Goal: Communication & Community: Answer question/provide support

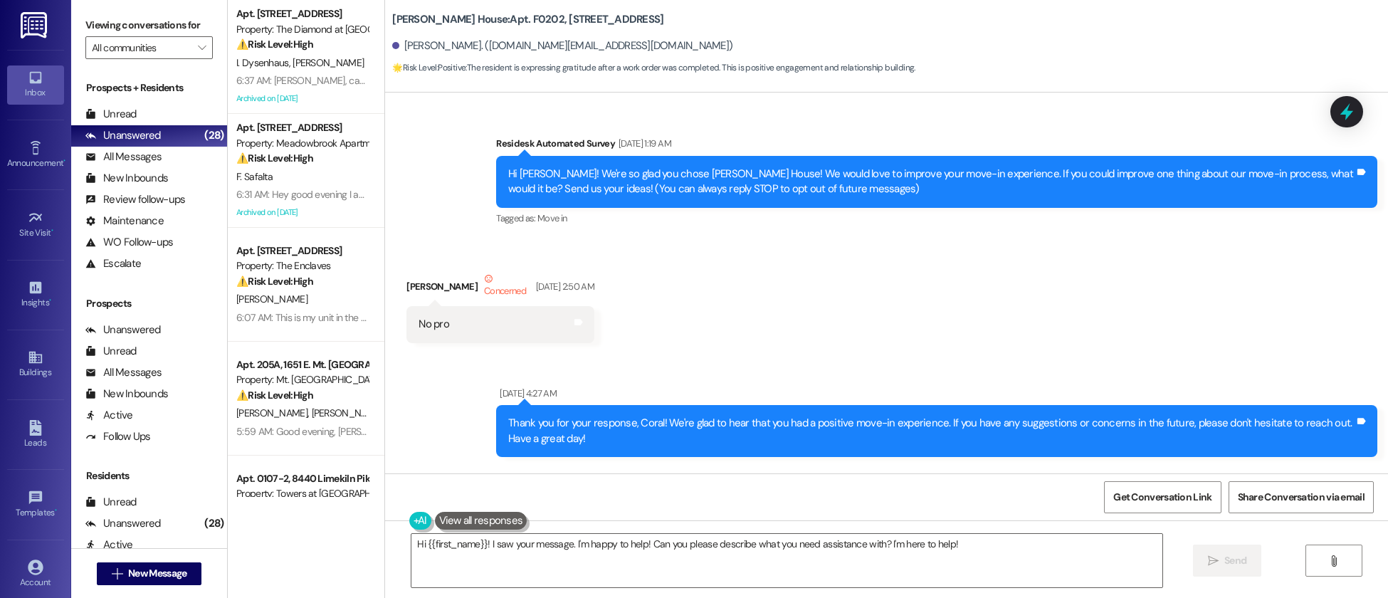
scroll to position [45098, 0]
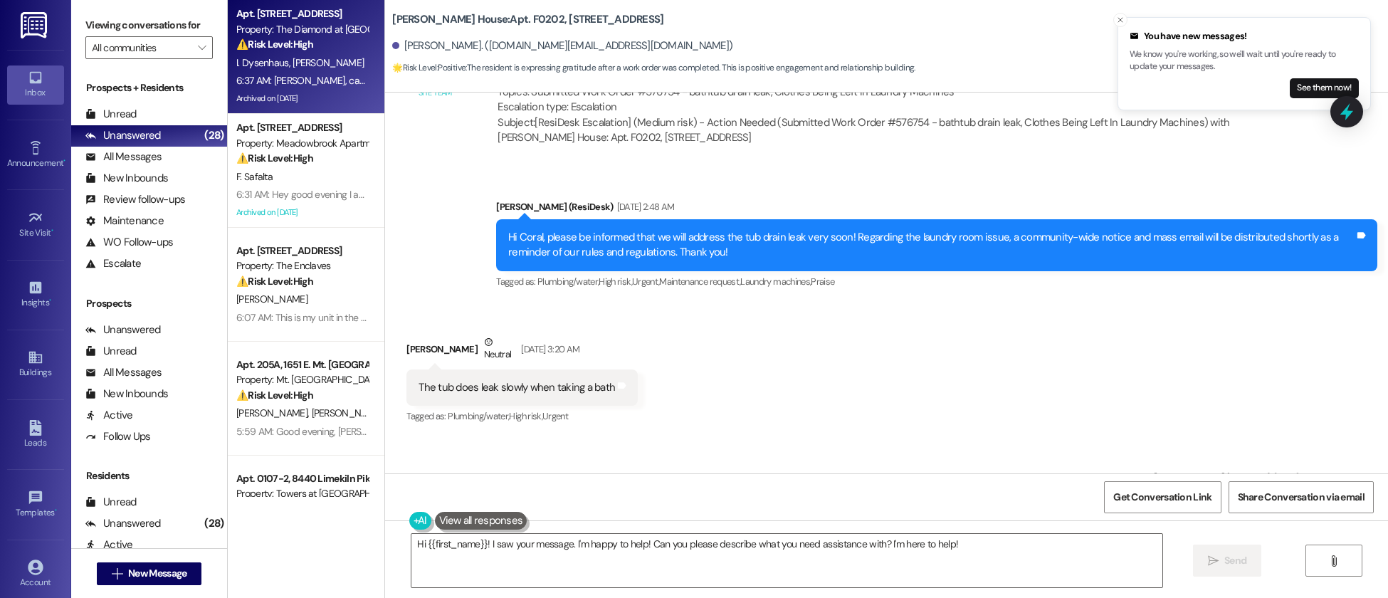
click at [315, 78] on div "6:37 AM: Emily, can you also confirm the air filters were changed today in our …" at bounding box center [496, 80] width 521 height 13
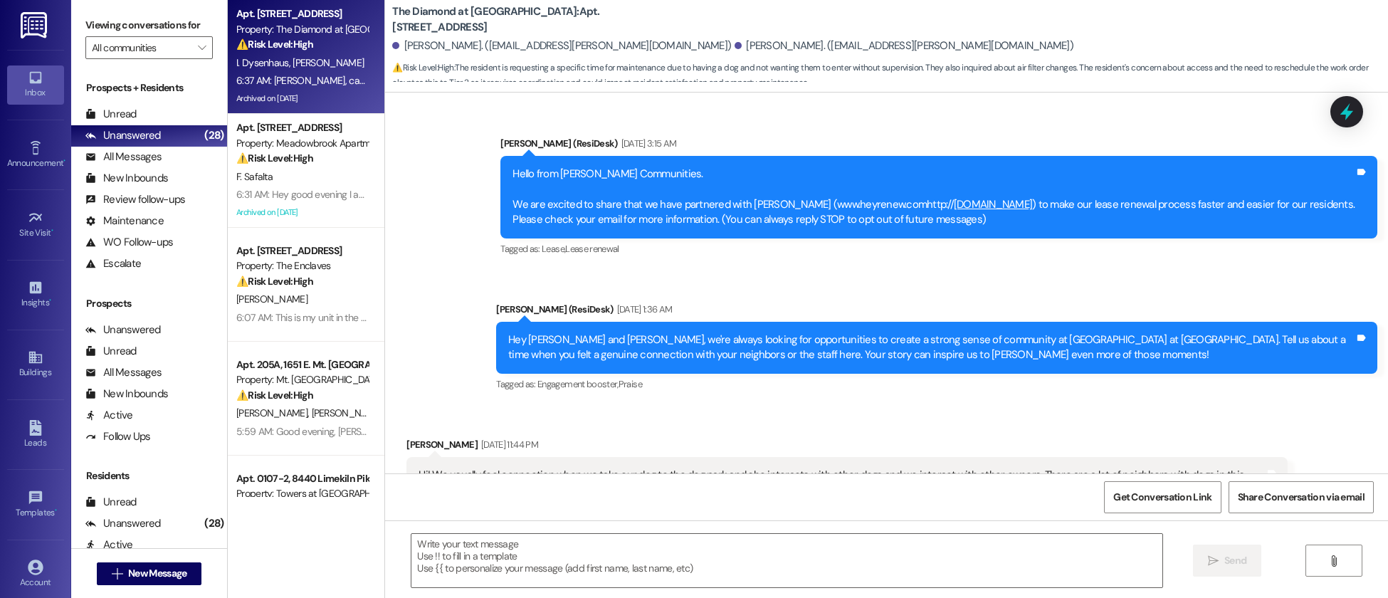
scroll to position [9414, 0]
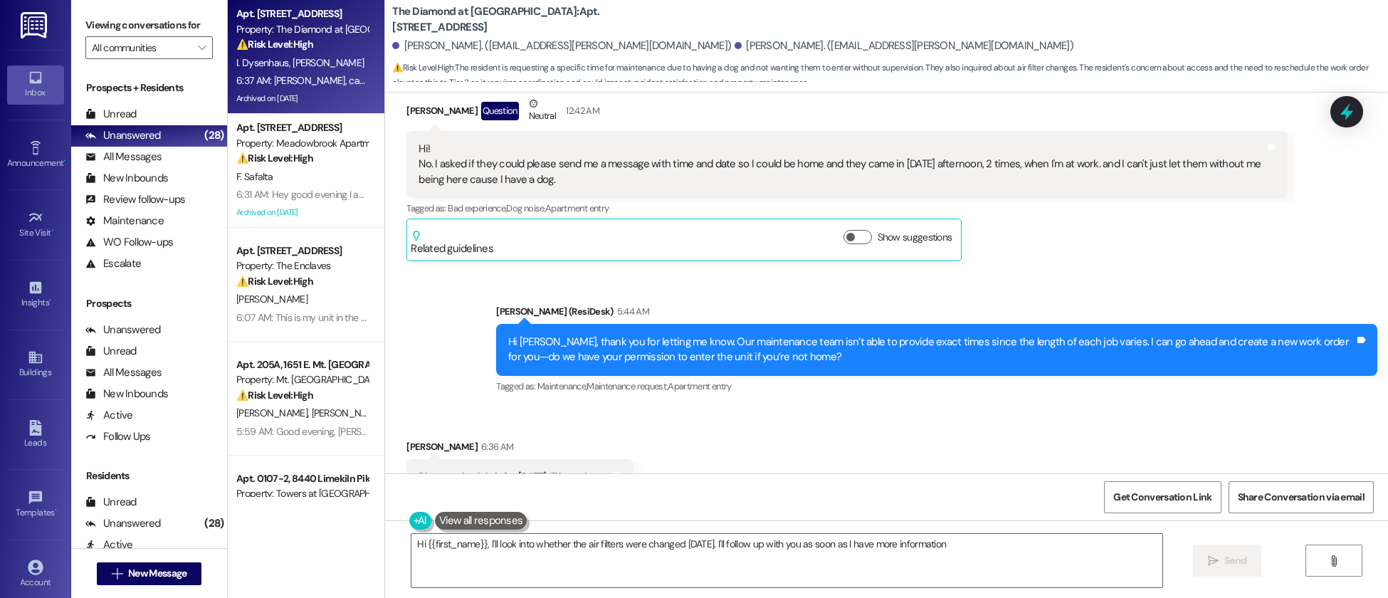
type textarea "Hi {{first_name}}, I'll look into whether the air filters were changed today. I…"
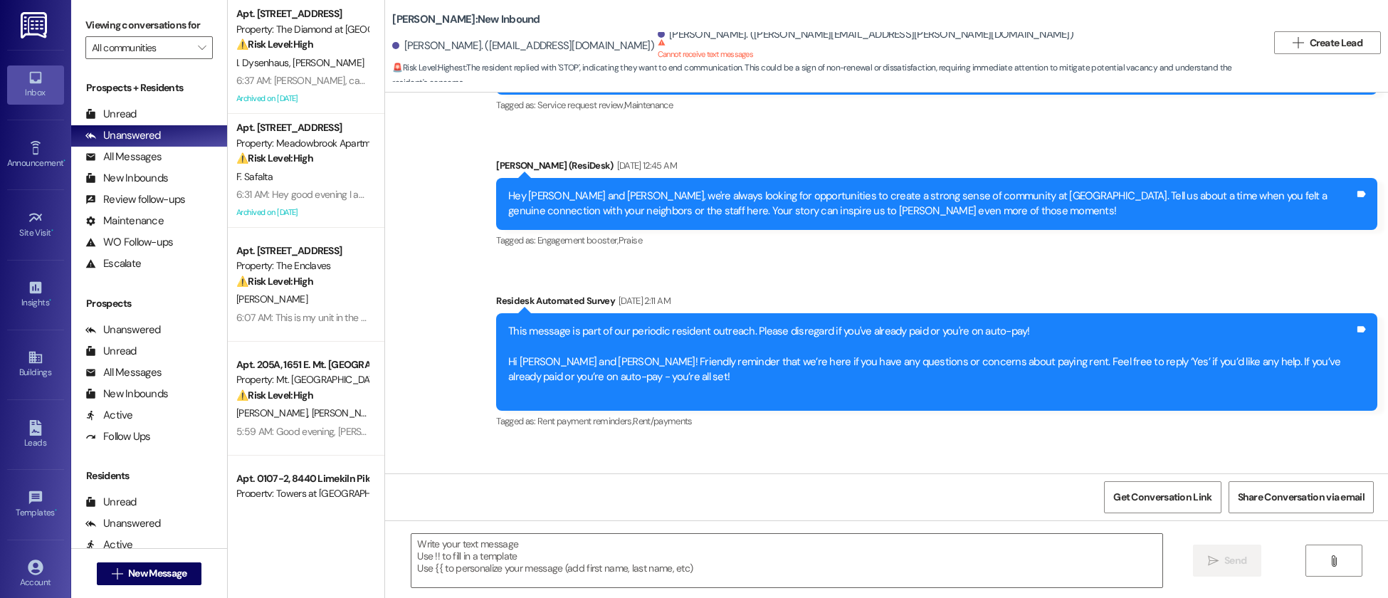
type textarea "Fetching suggested responses. Please feel free to read through the conversation…"
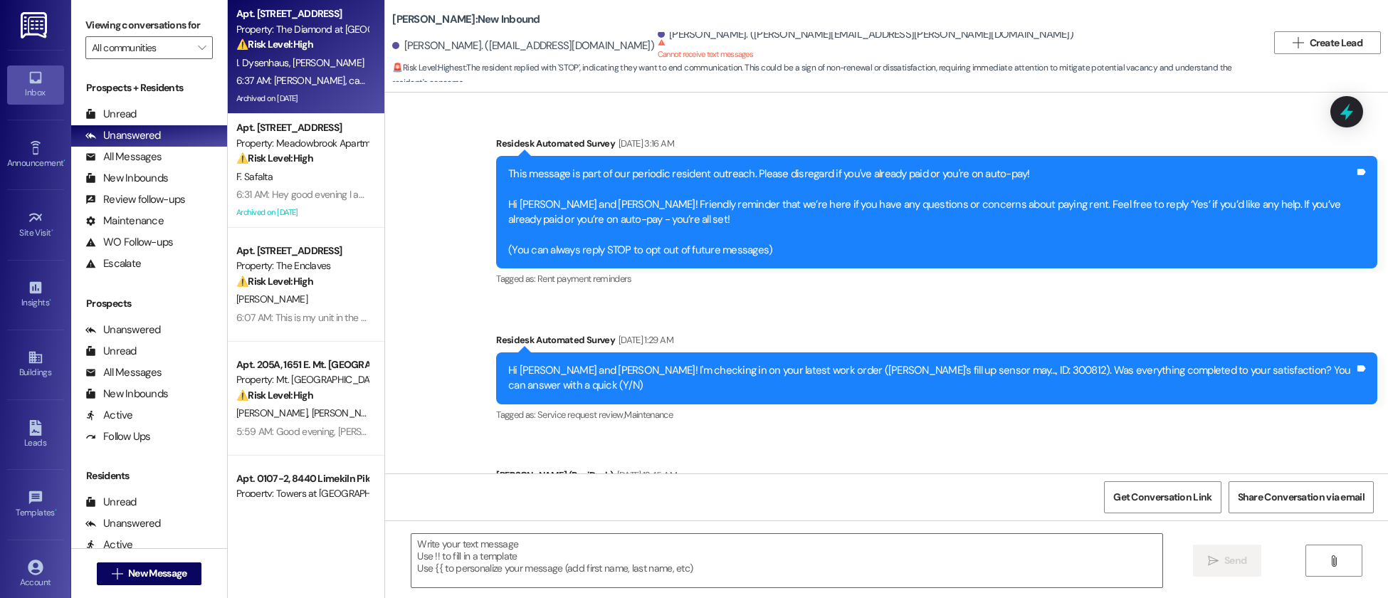
click at [340, 80] on div "6:37 AM: Emily, can you also confirm the air filters were changed today in our …" at bounding box center [496, 80] width 521 height 13
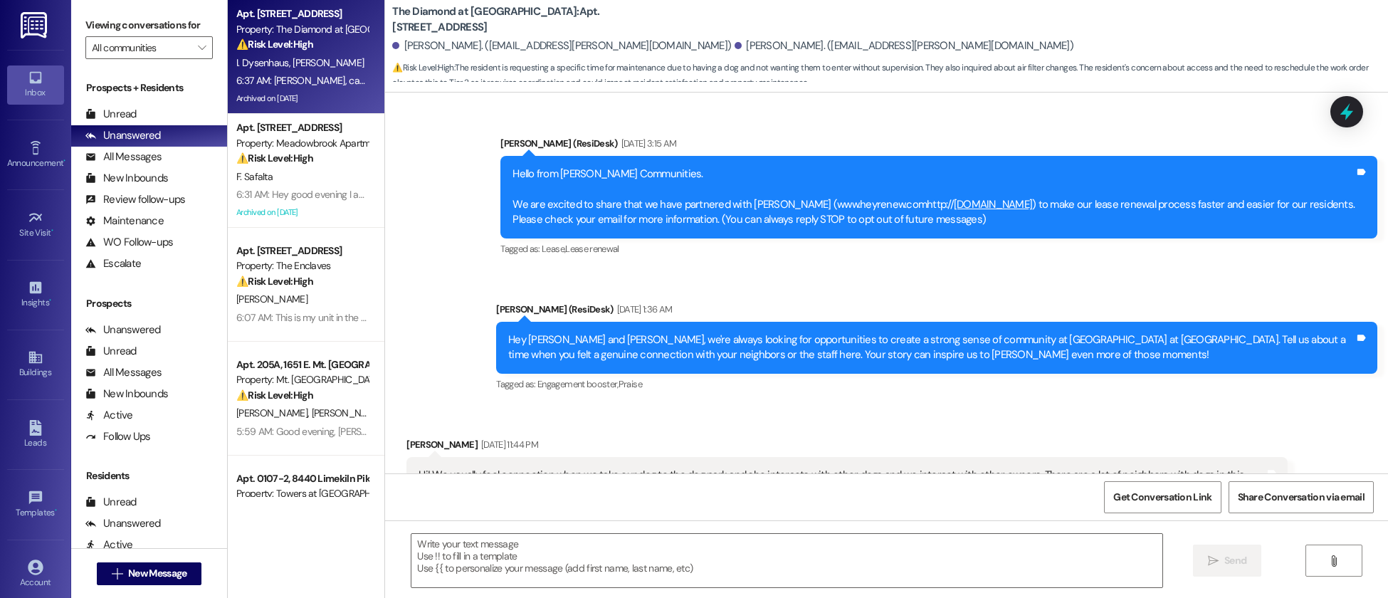
scroll to position [9414, 0]
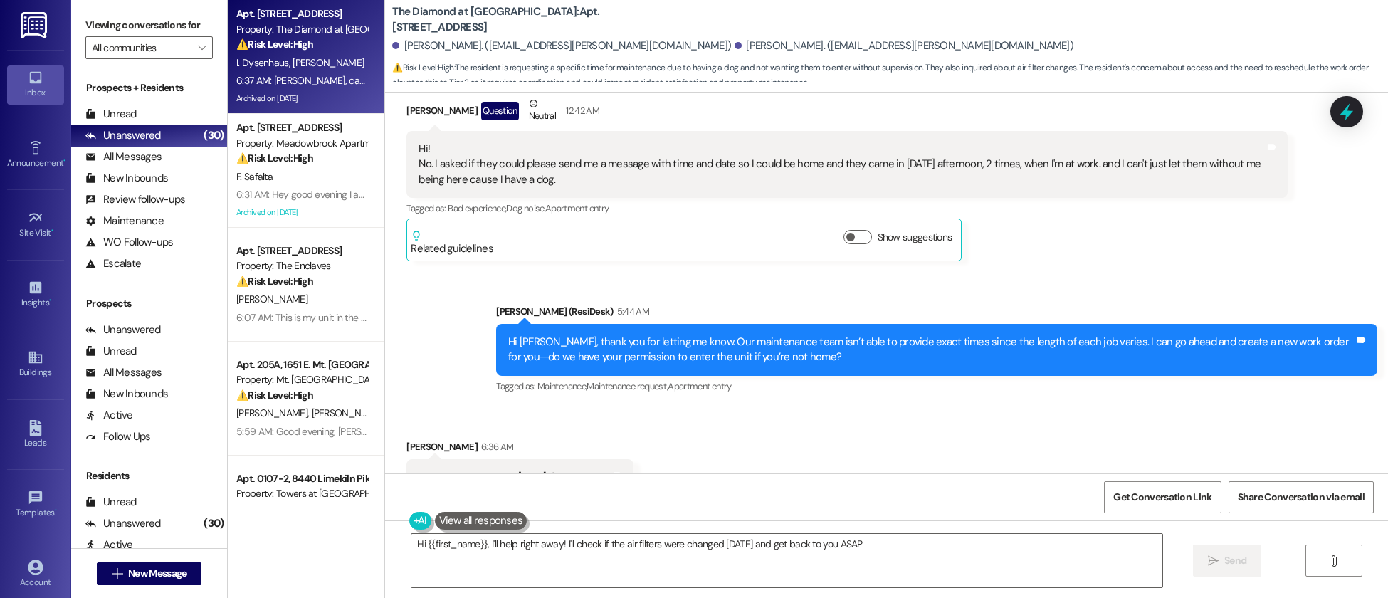
type textarea "Hi {{first_name}}, I'll help right away! I'll check if the air filters were cha…"
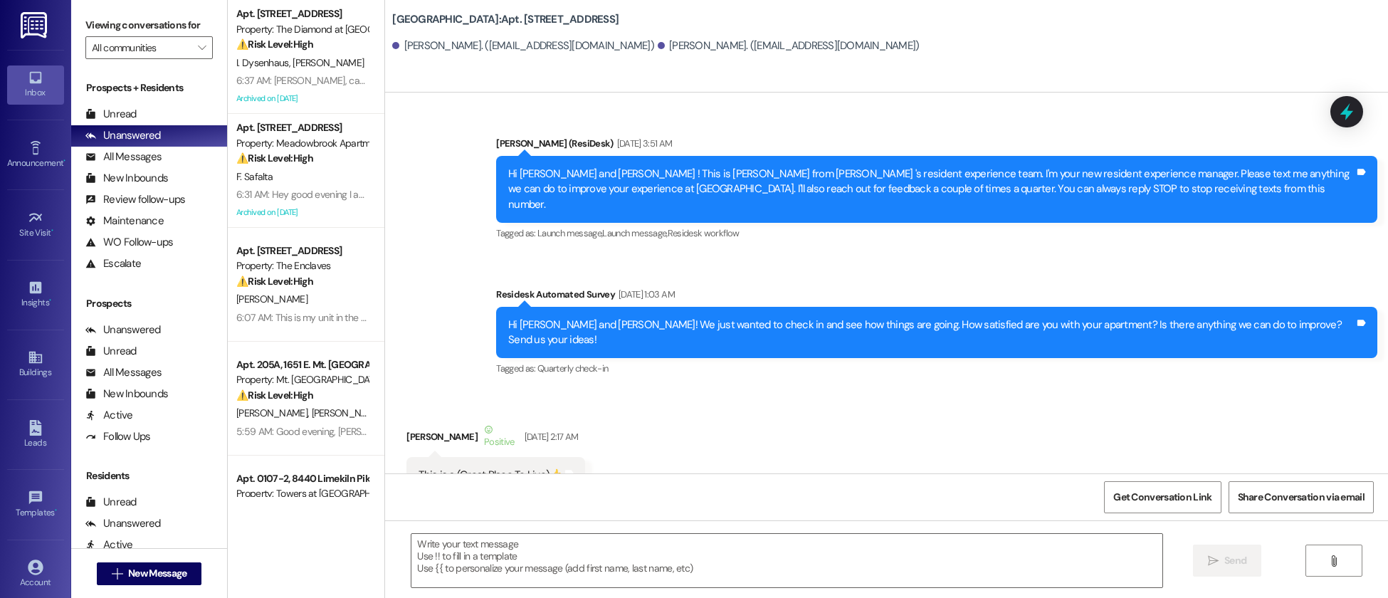
scroll to position [3693, 0]
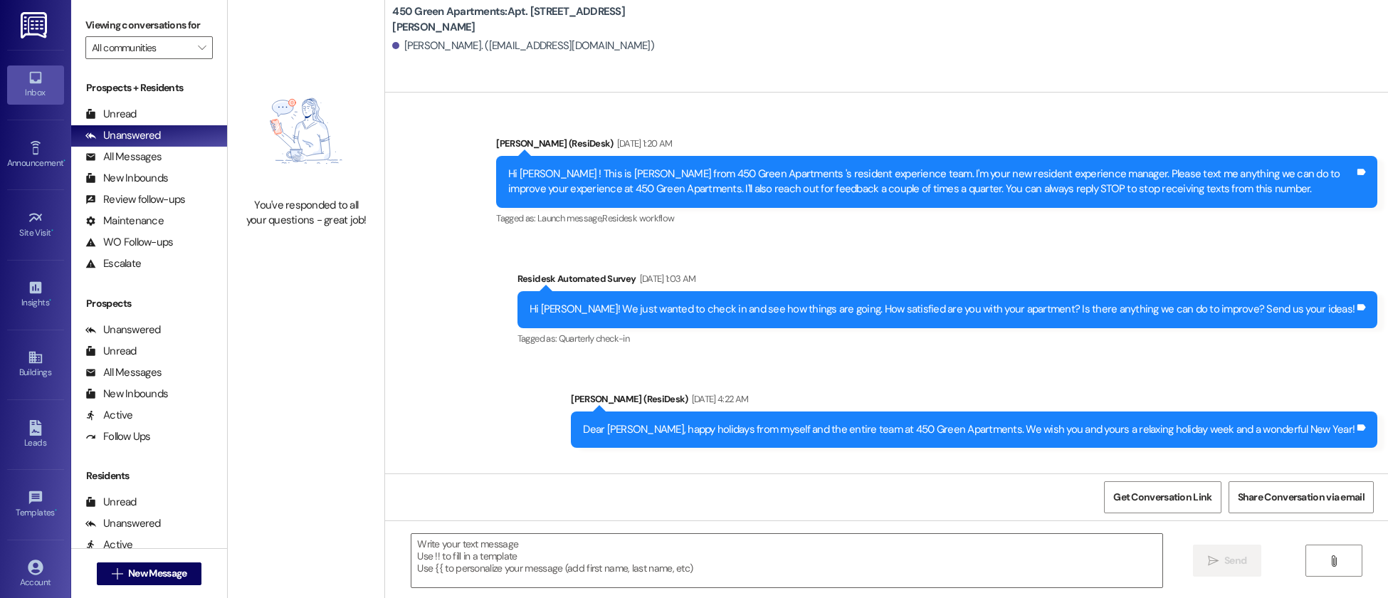
scroll to position [128, 0]
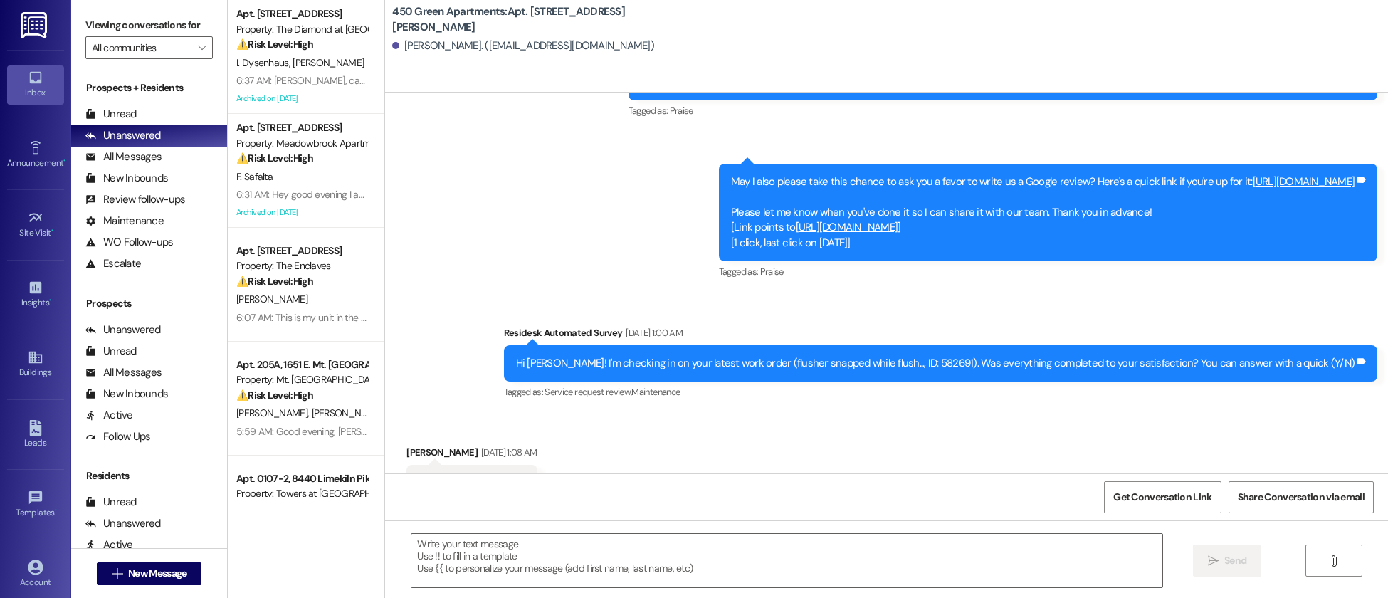
type textarea "Fetching suggested responses. Please feel free to read through the conversation…"
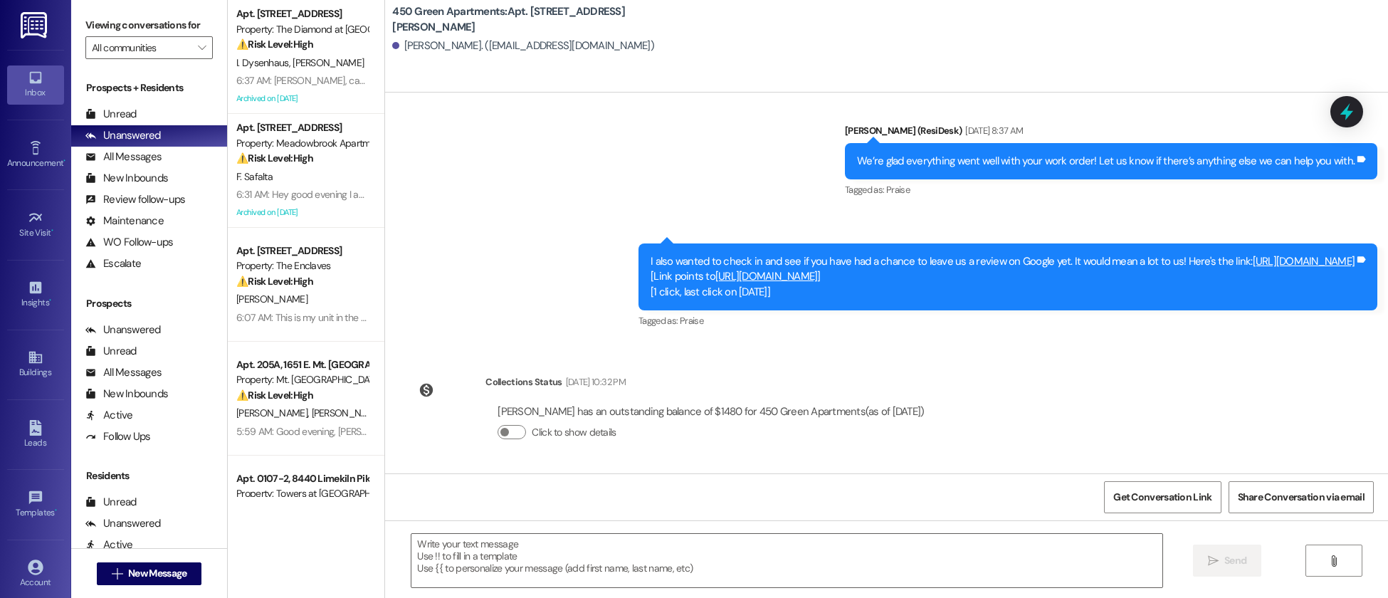
scroll to position [2580, 0]
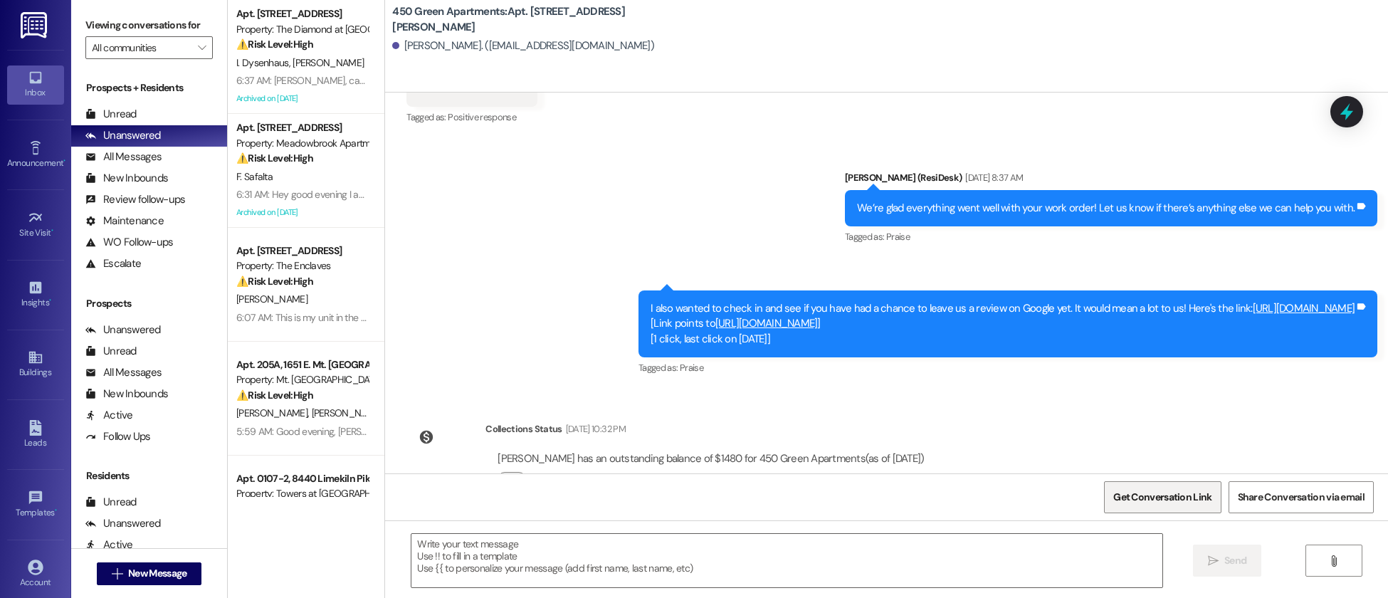
click at [1169, 499] on span "Get Conversation Link" at bounding box center [1163, 497] width 98 height 15
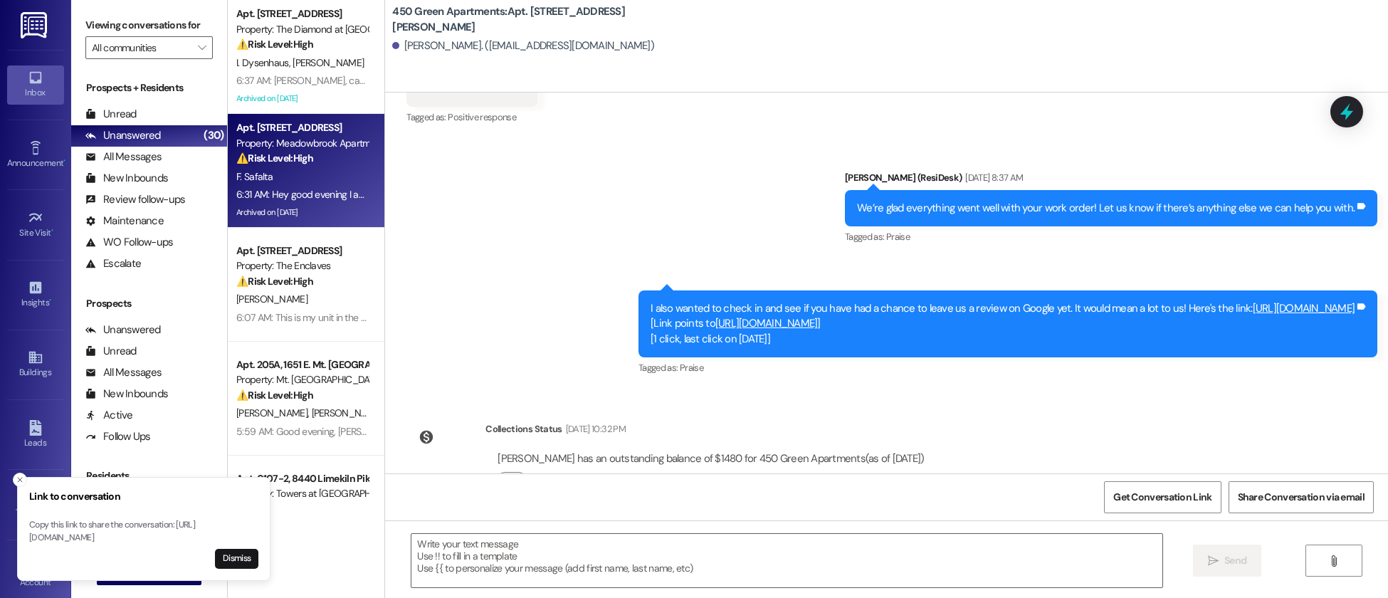
click at [276, 169] on div "F. Safalta" at bounding box center [302, 177] width 135 height 18
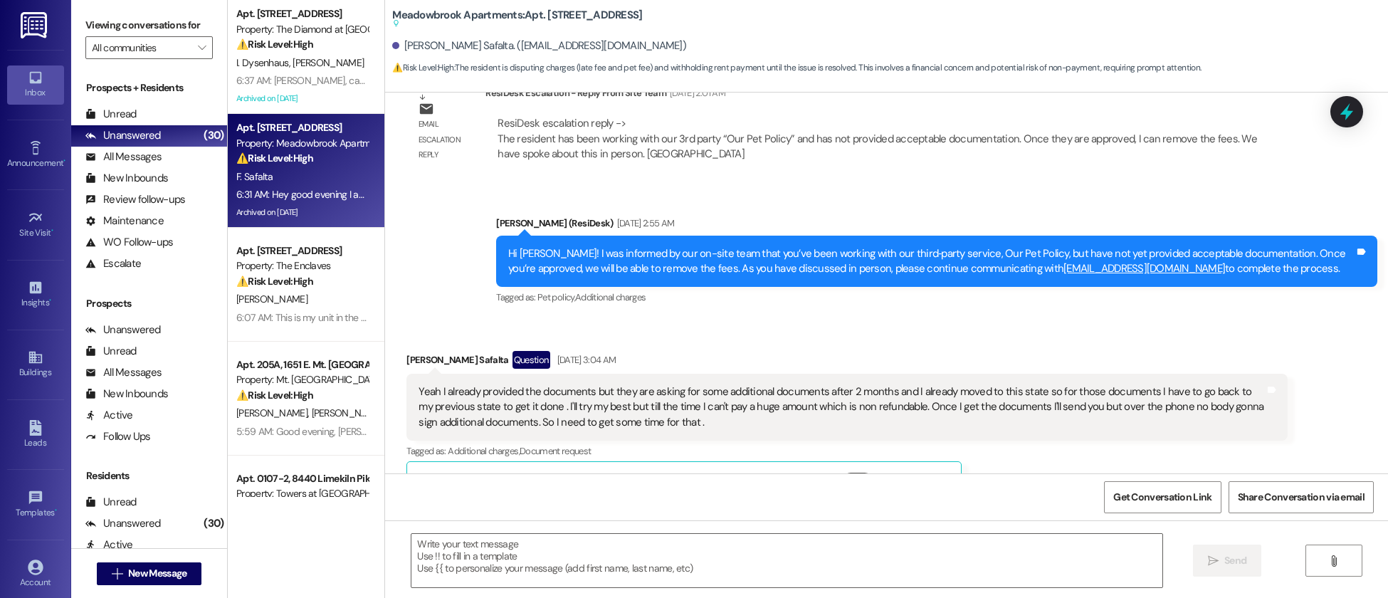
scroll to position [3797, 0]
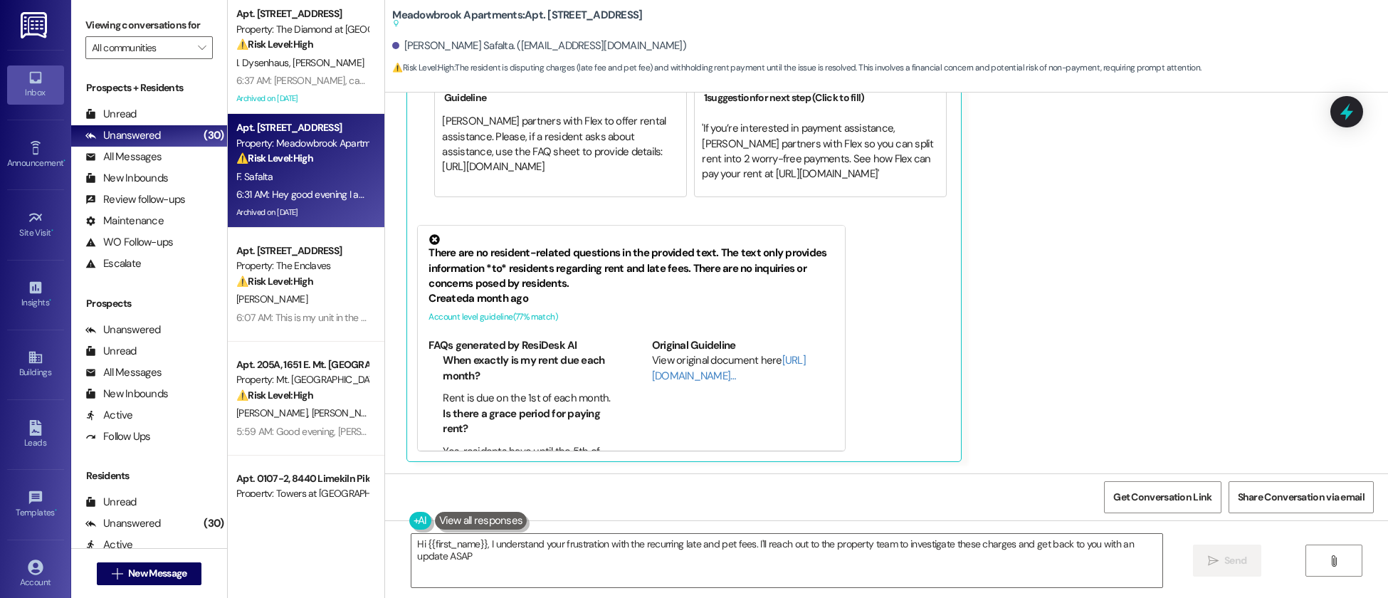
type textarea "Hi {{first_name}}, I understand your frustration with the recurring late and pe…"
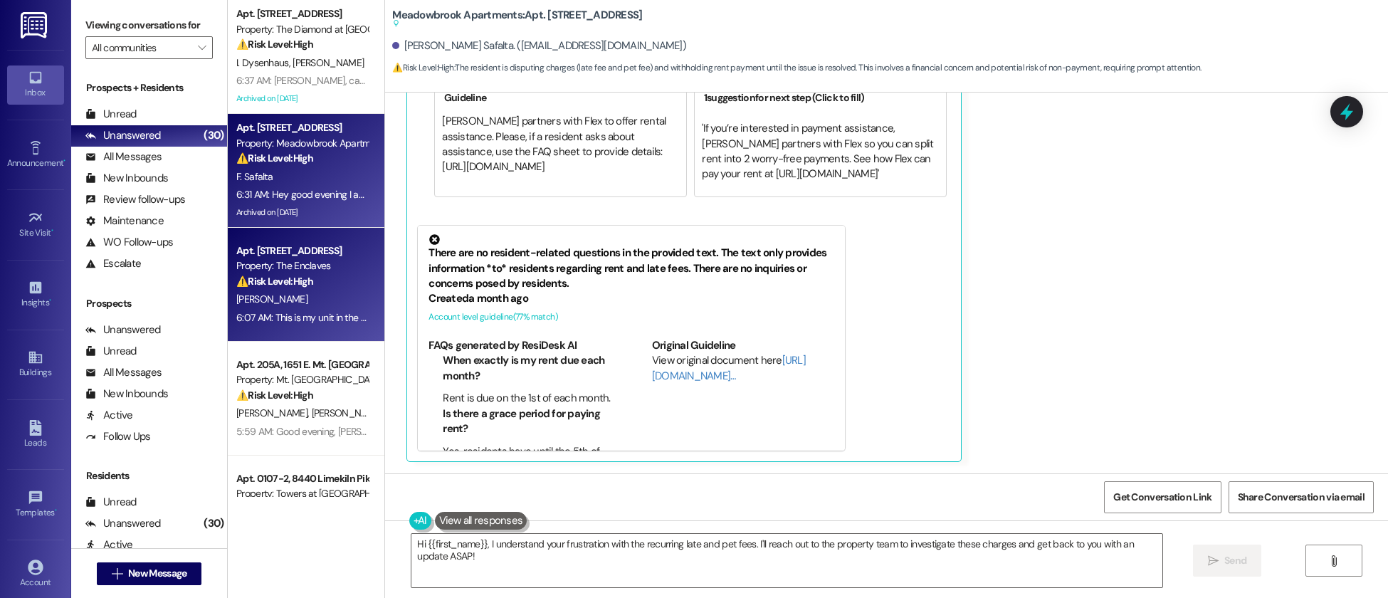
click at [329, 282] on div "⚠️ Risk Level: High The resident is reporting an issue with the washing machine…" at bounding box center [302, 281] width 132 height 15
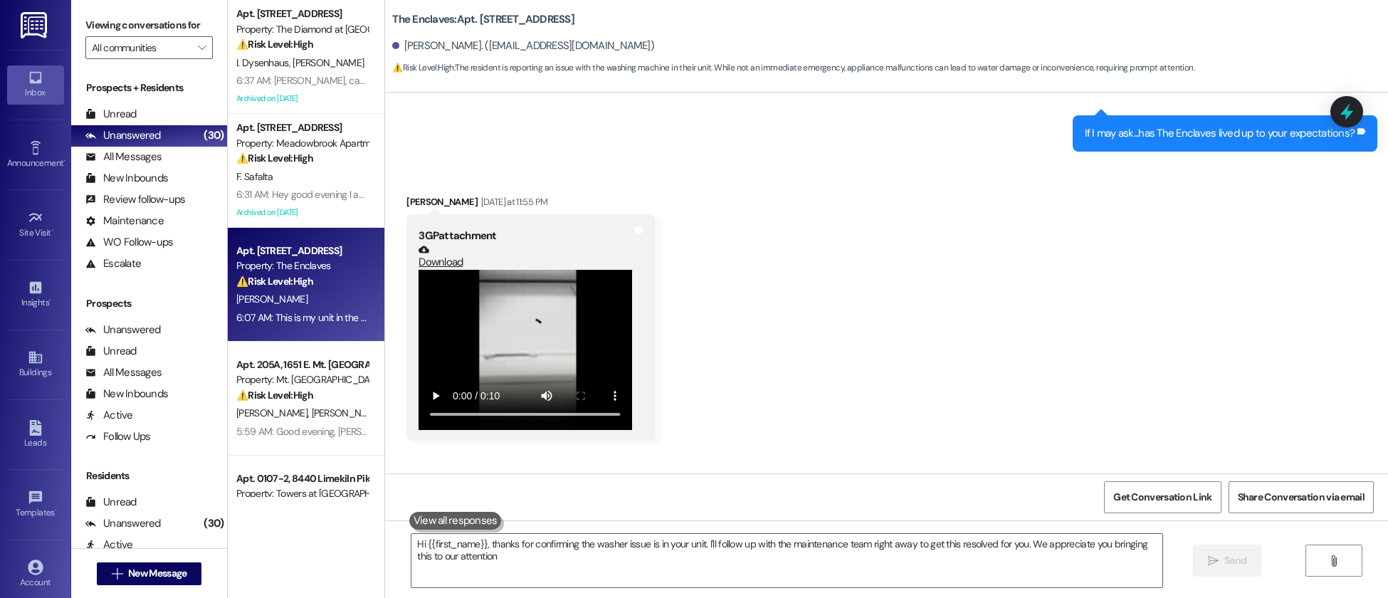
type textarea "Hi {{first_name}}, thanks for confirming the washer issue is in your unit. I'll…"
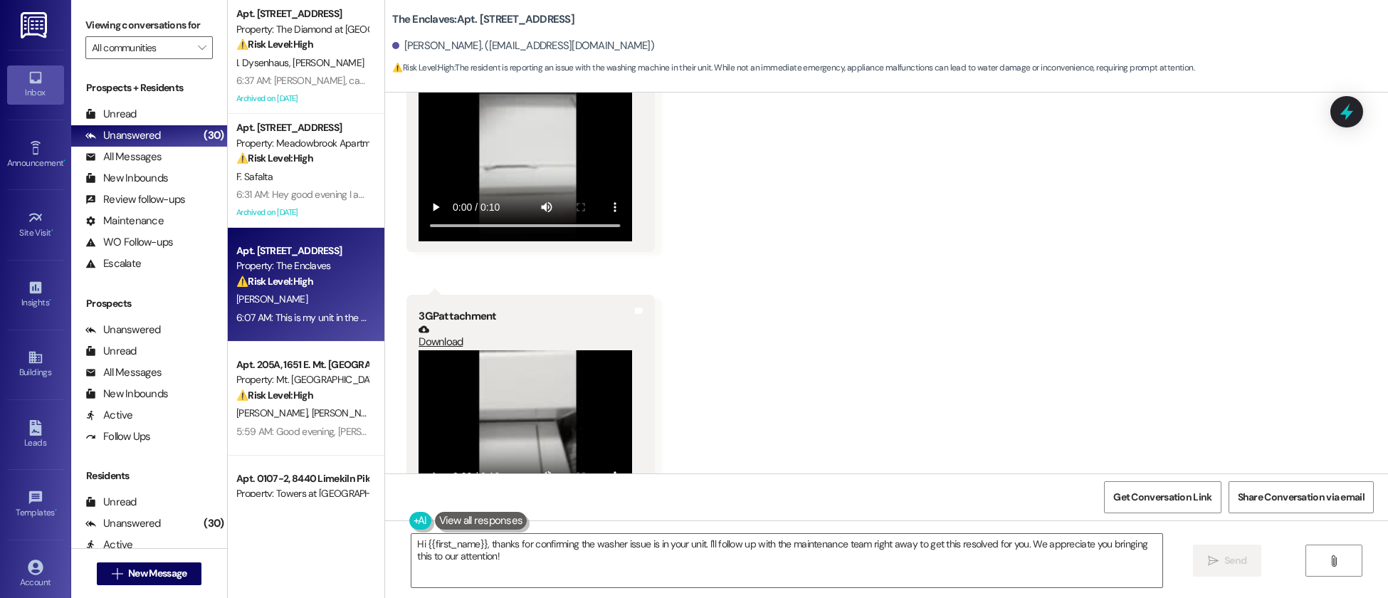
scroll to position [585, 0]
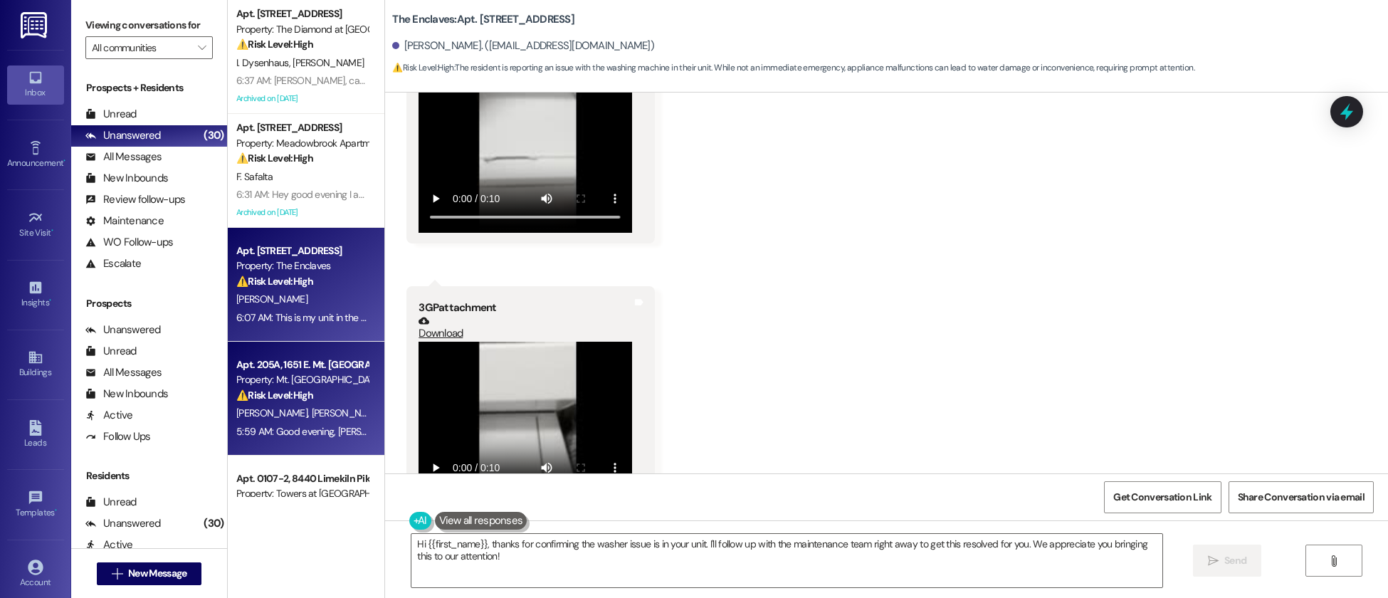
click at [283, 393] on strong "⚠️ Risk Level: High" at bounding box center [274, 395] width 77 height 13
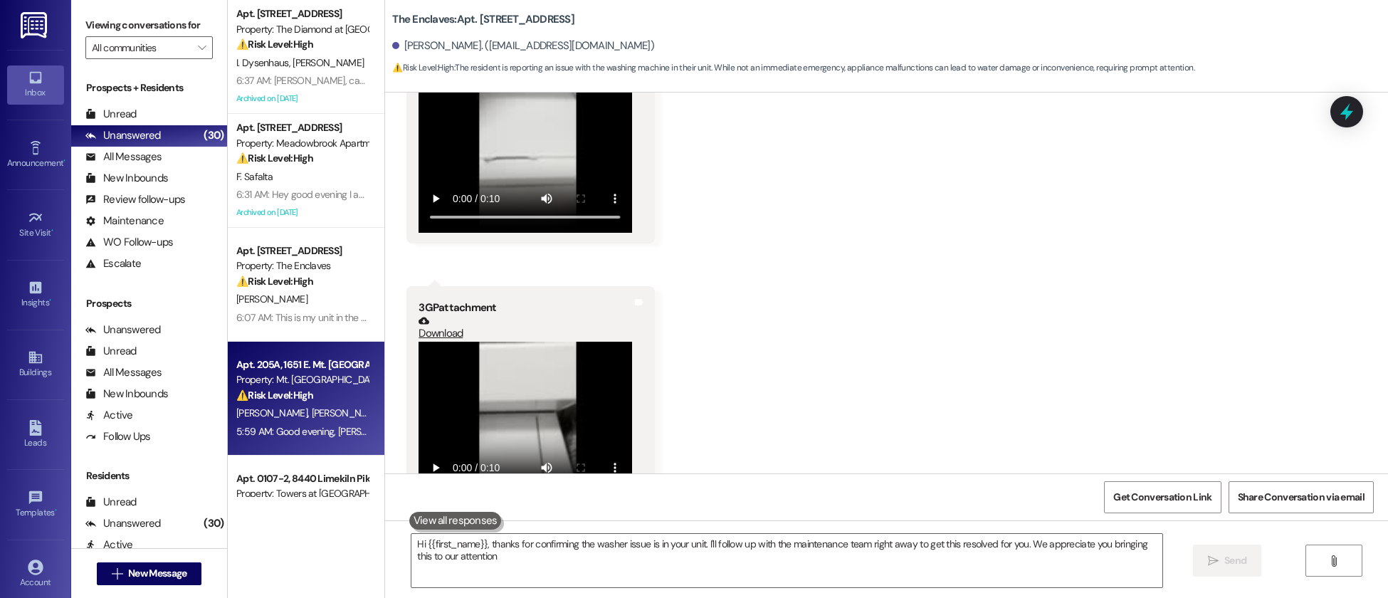
type textarea "Hi {{first_name}}, thanks for confirming the washer issue is in your unit. I'll…"
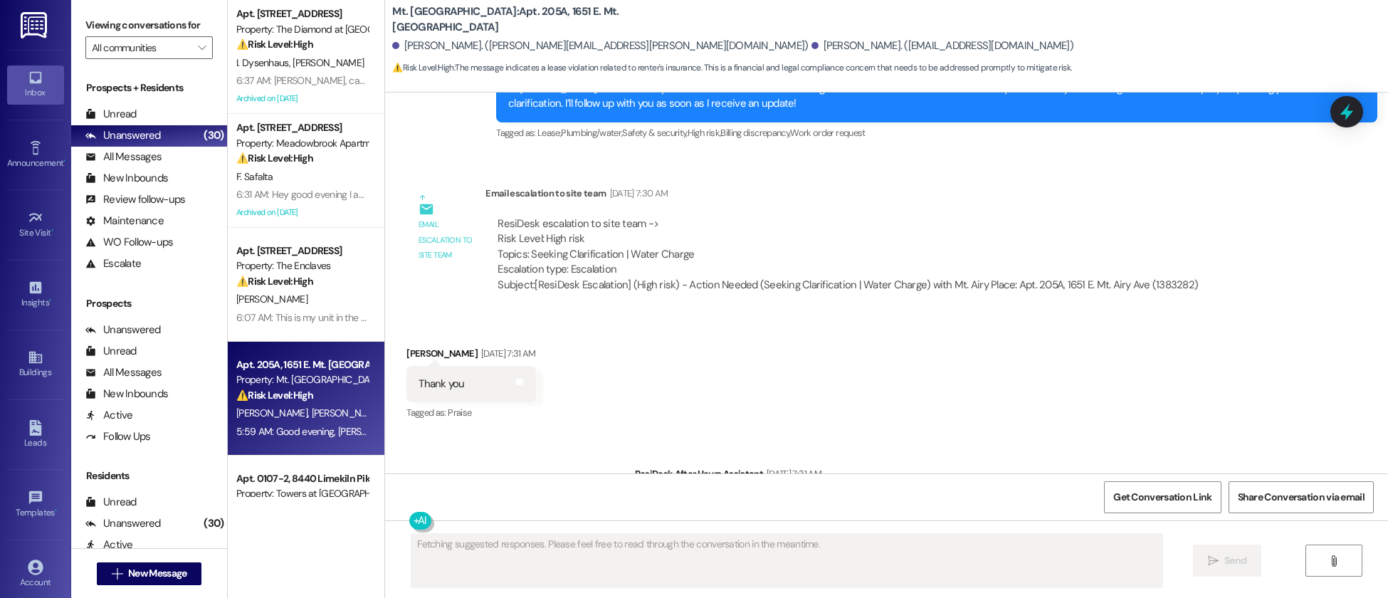
scroll to position [5312, 0]
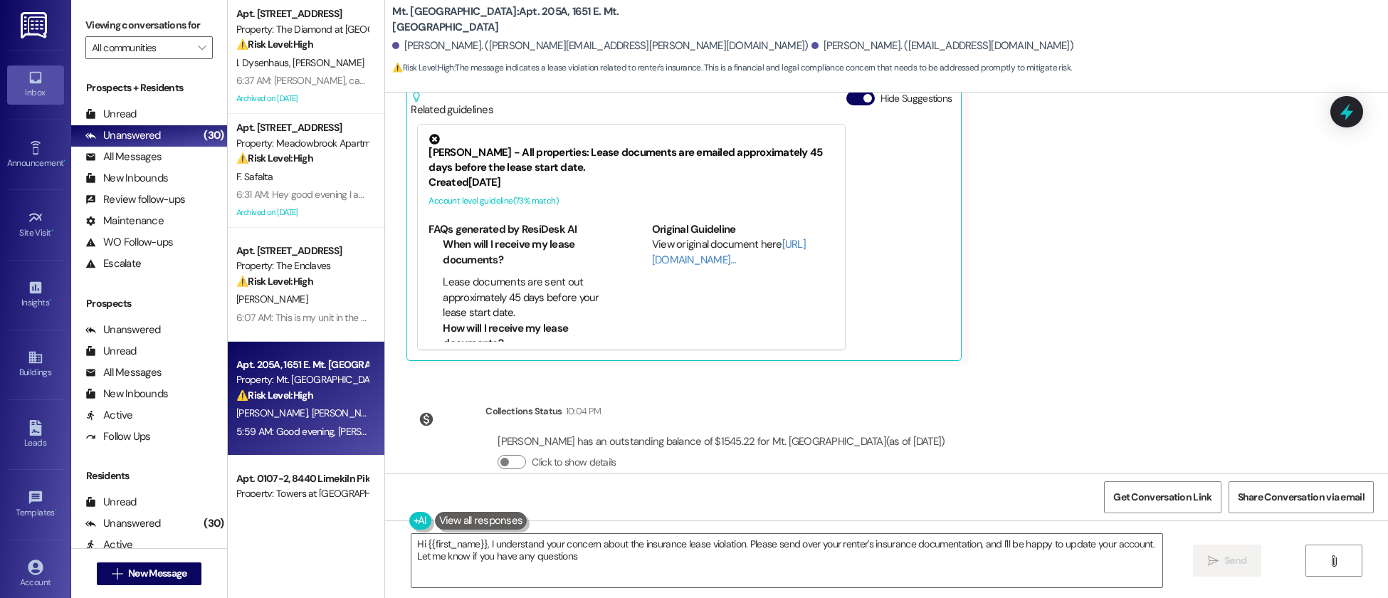
type textarea "Hi {{first_name}}, I understand your concern about the insurance lease violatio…"
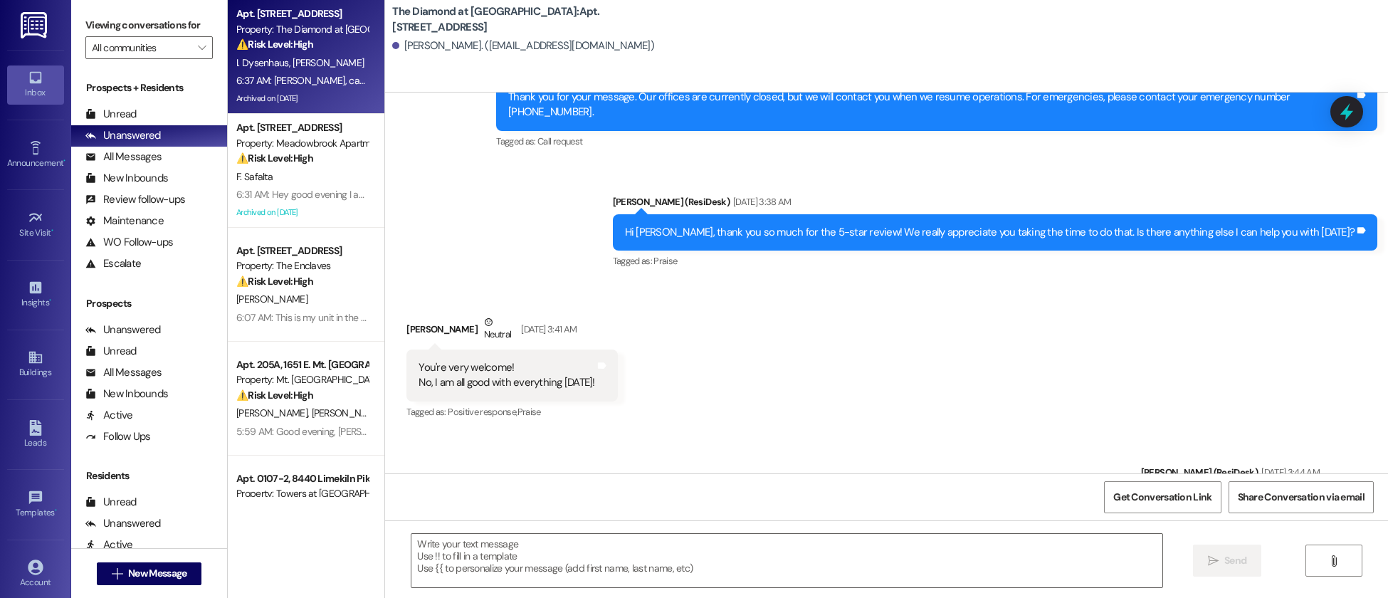
type textarea "Fetching suggested responses. Please feel free to read through the conversation…"
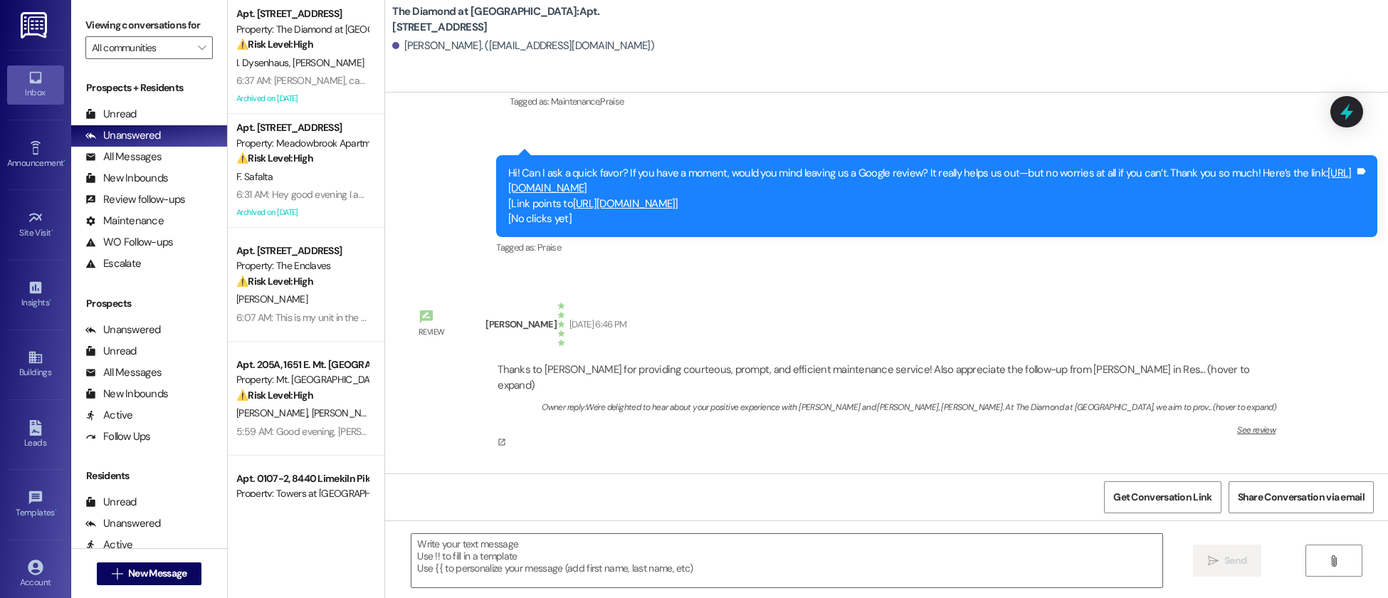
scroll to position [1510, 0]
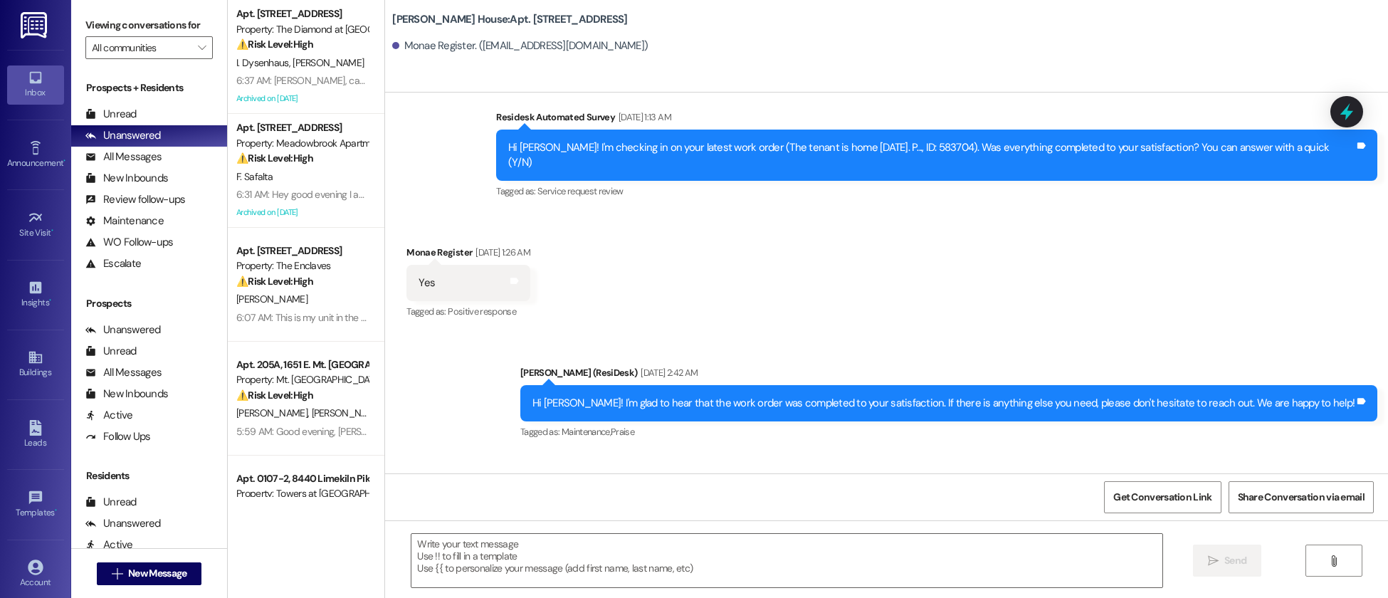
type textarea "Fetching suggested responses. Please feel free to read through the conversation…"
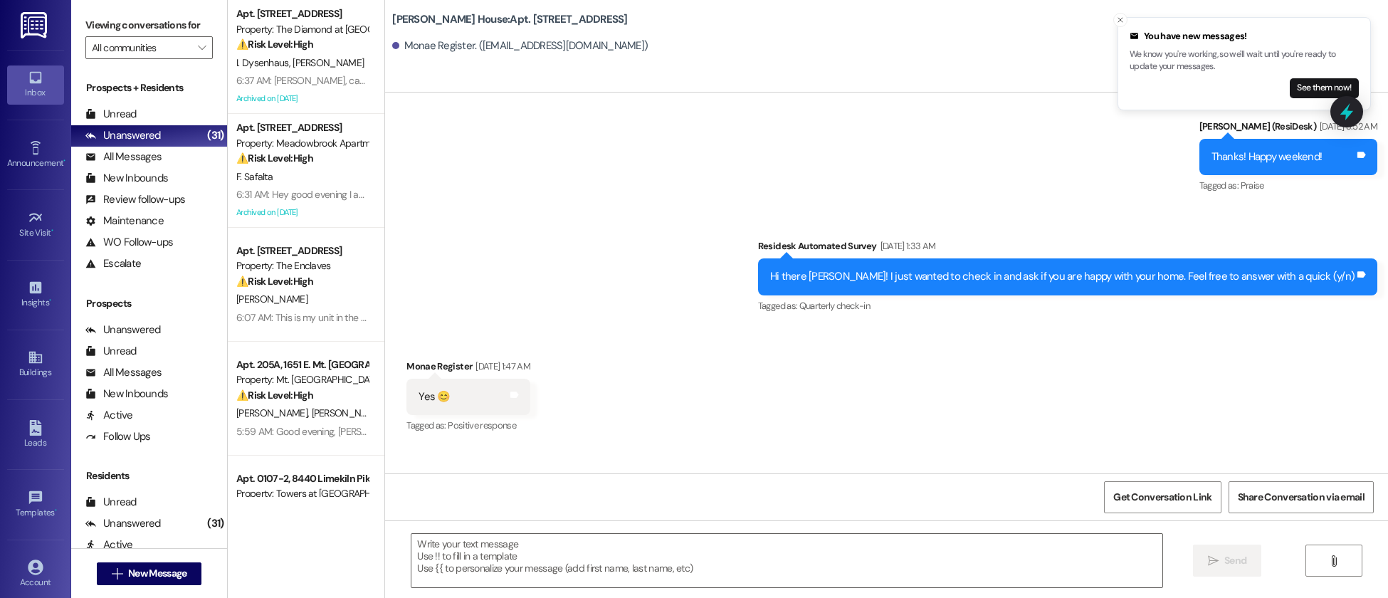
scroll to position [4350, 0]
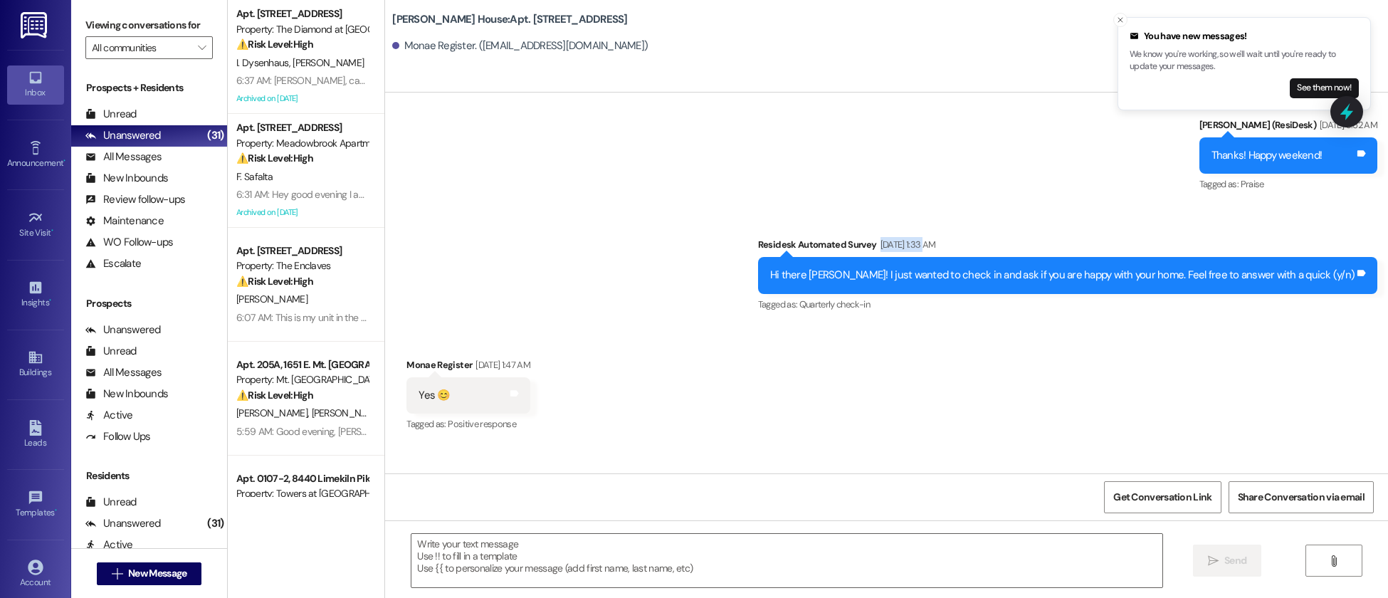
drag, startPoint x: 931, startPoint y: 197, endPoint x: 981, endPoint y: 194, distance: 49.9
click at [936, 237] on div "[DATE] 1:33 AM" at bounding box center [906, 244] width 59 height 15
copy div "Feb 22, 2025"
click at [1160, 500] on span "Get Conversation Link" at bounding box center [1163, 497] width 98 height 15
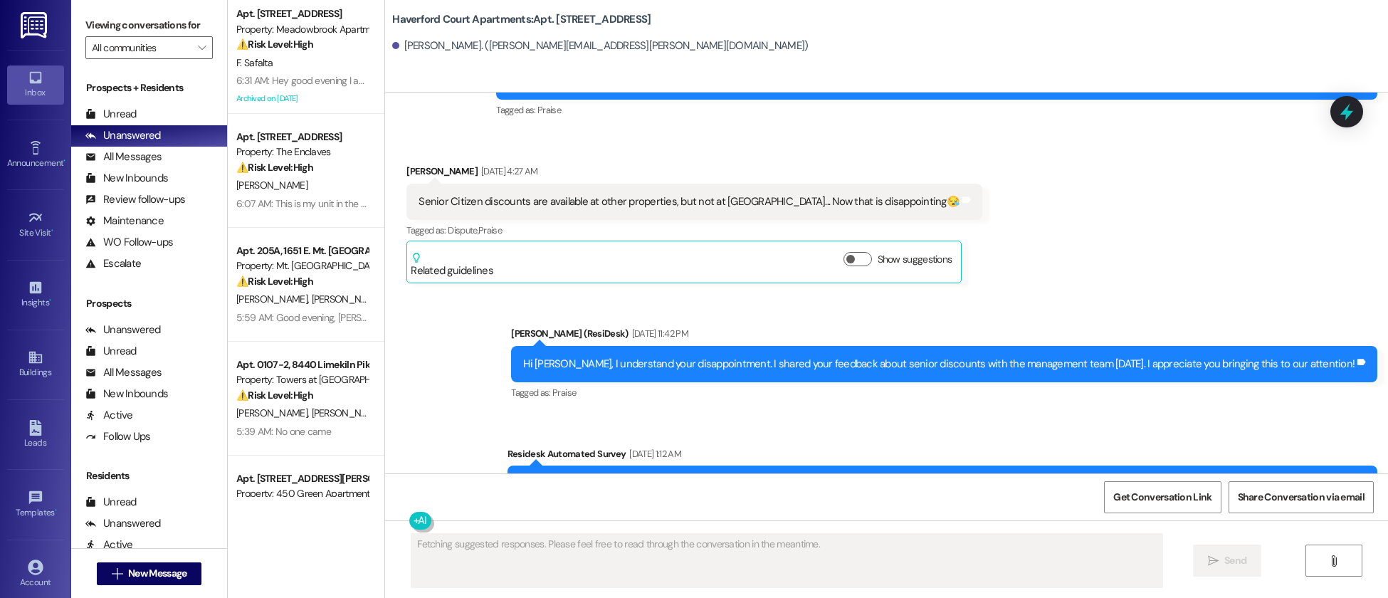
scroll to position [21248, 0]
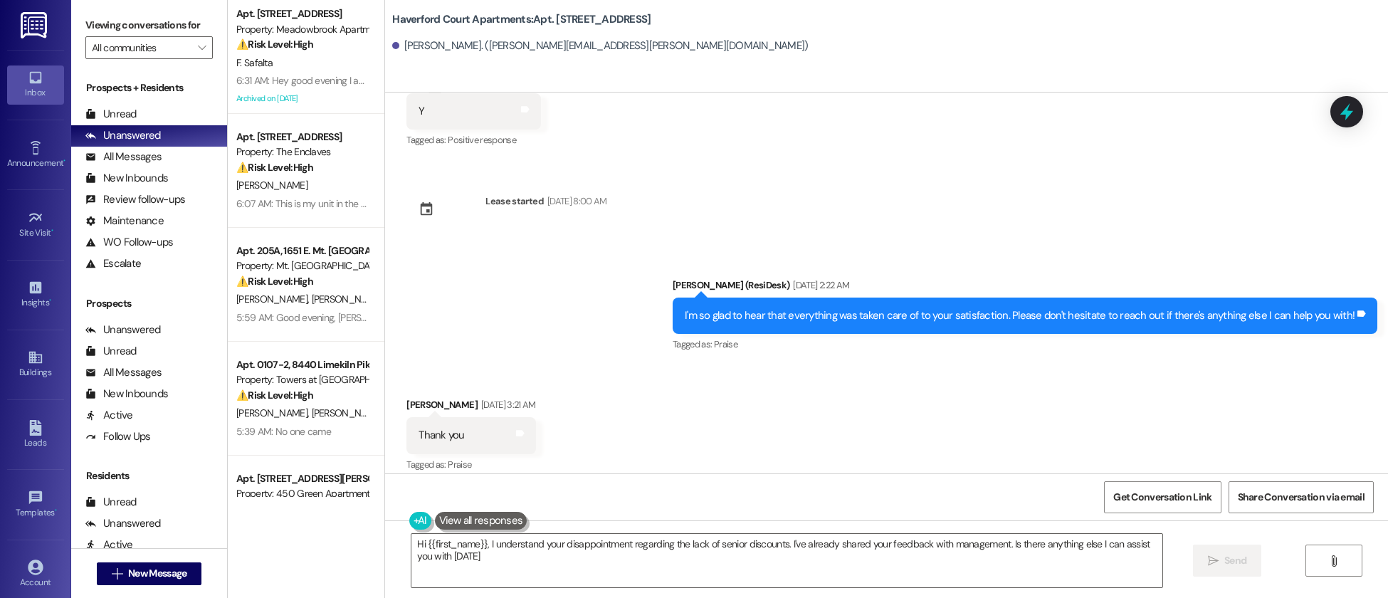
type textarea "Hi {{first_name}}, I understand your disappointment regarding the lack of senio…"
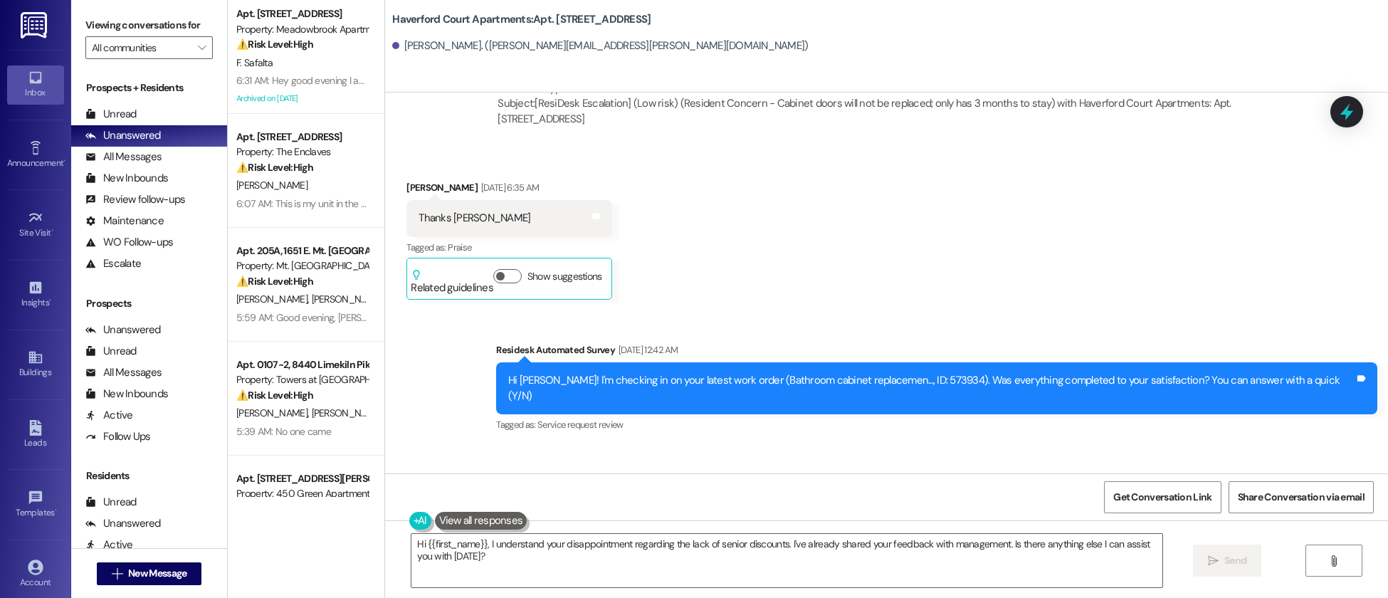
scroll to position [13402, 0]
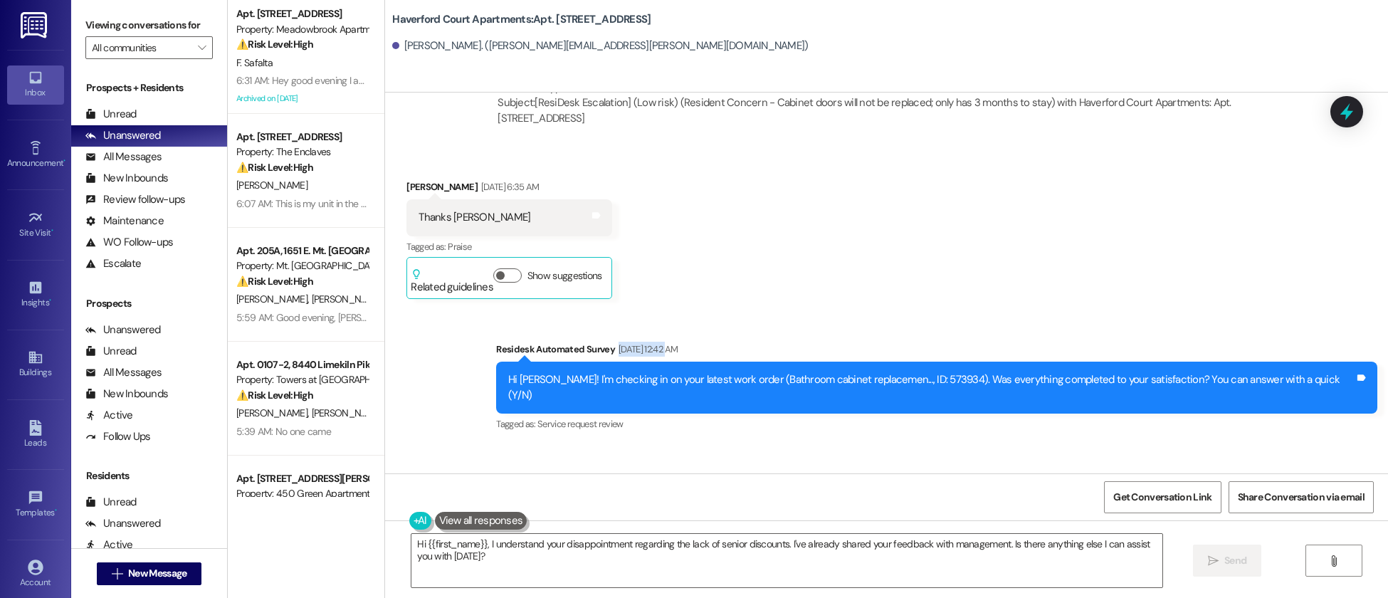
drag, startPoint x: 664, startPoint y: 319, endPoint x: 717, endPoint y: 318, distance: 53.4
click at [678, 342] on div "[DATE] 12:42 AM" at bounding box center [646, 349] width 63 height 15
copy div "May 13, 2025"
click at [1156, 501] on span "Get Conversation Link" at bounding box center [1163, 497] width 98 height 15
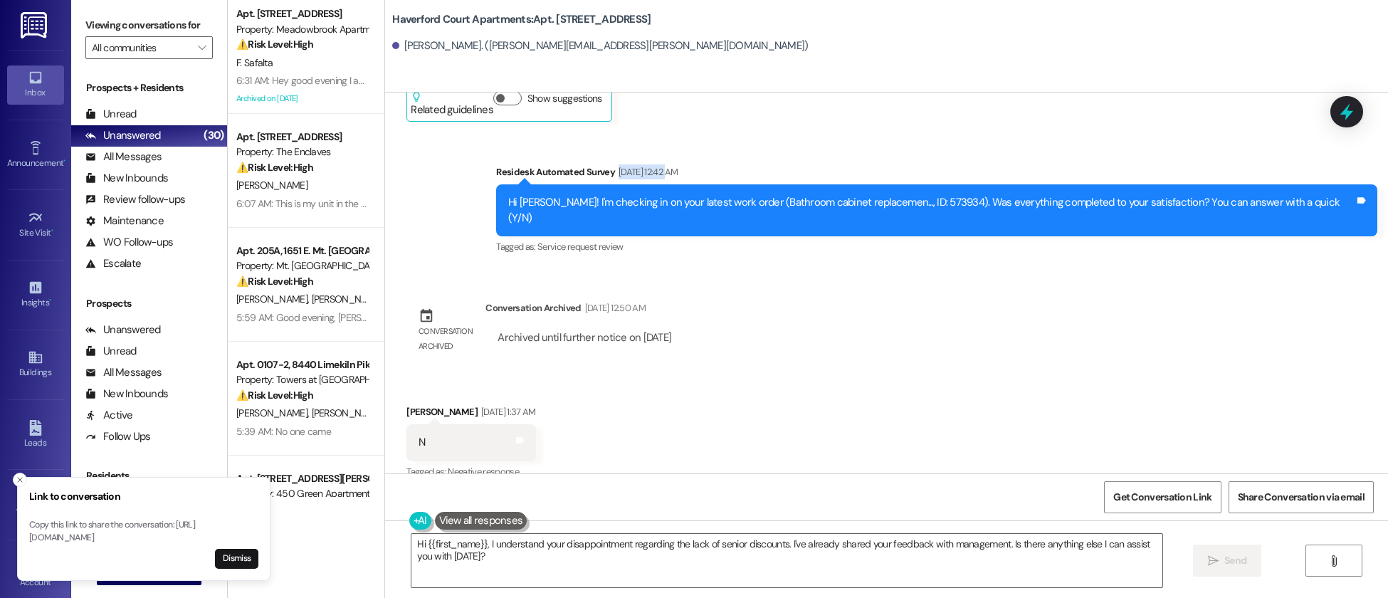
scroll to position [13577, 0]
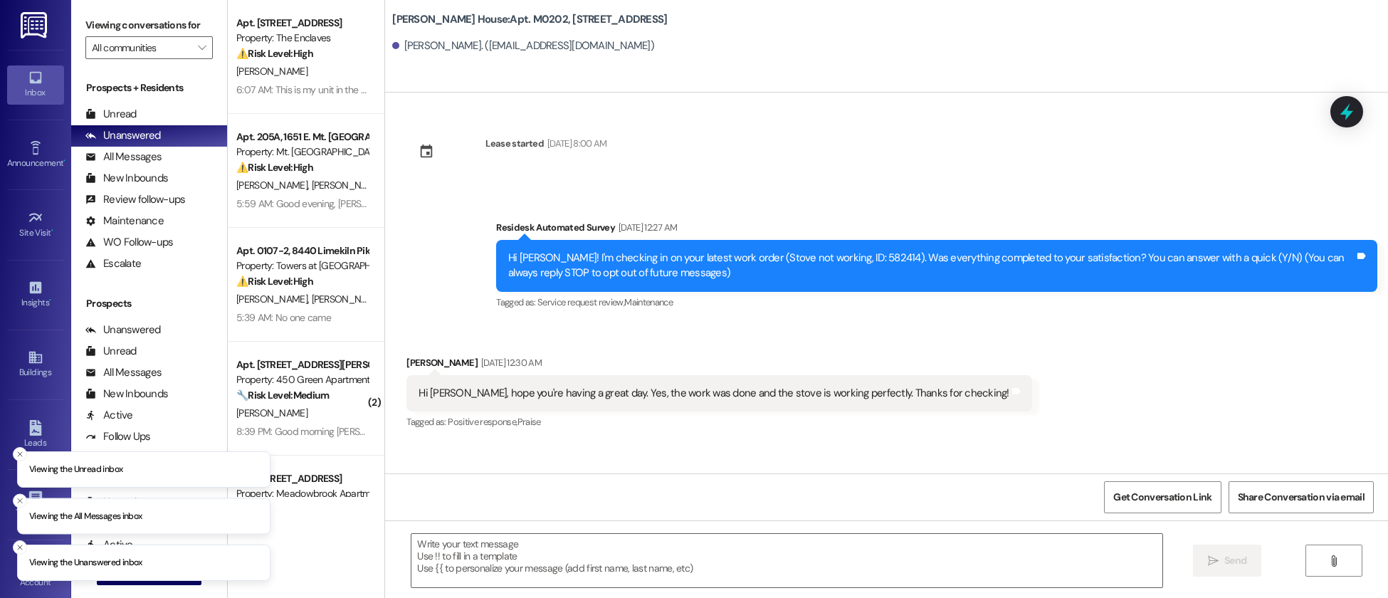
type textarea "Fetching suggested responses. Please feel free to read through the conversation…"
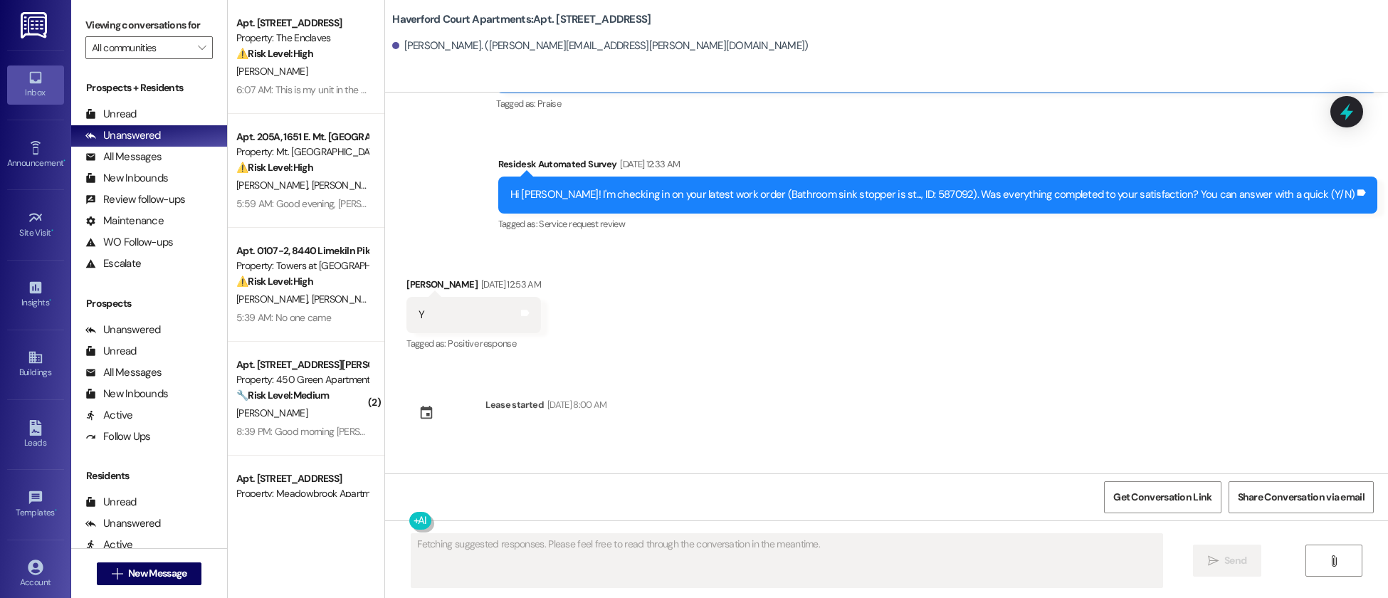
scroll to position [21248, 0]
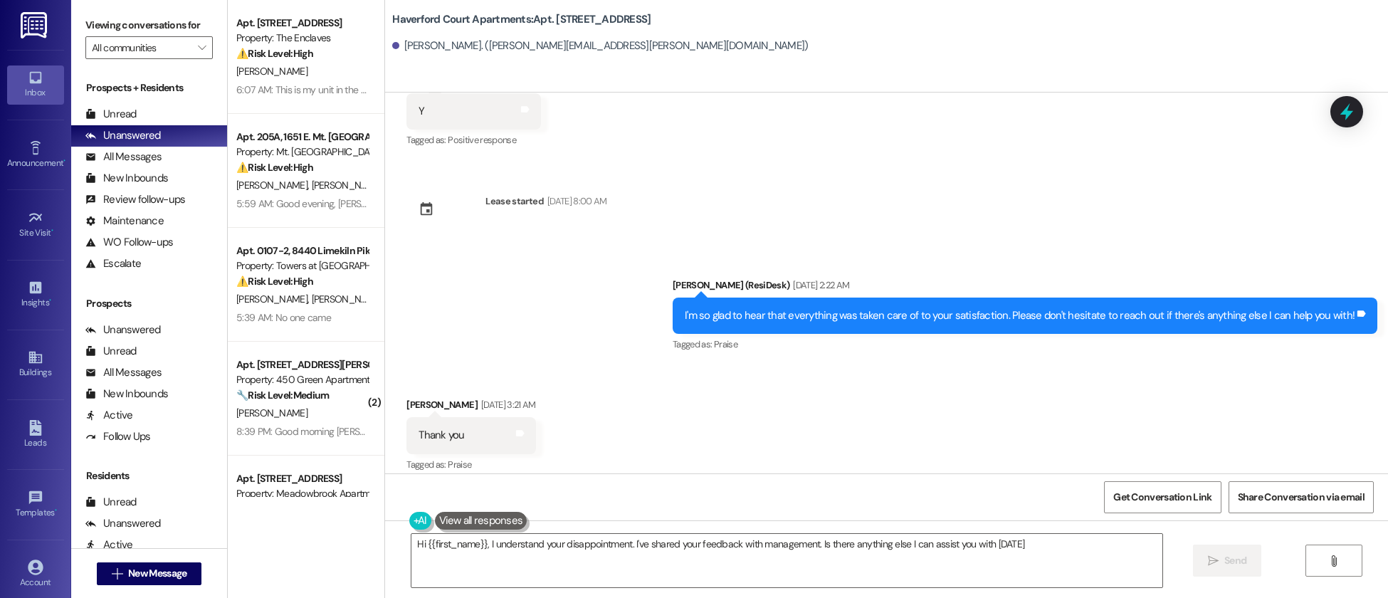
type textarea "Hi {{first_name}}, I understand your disappointment. I've shared your feedback …"
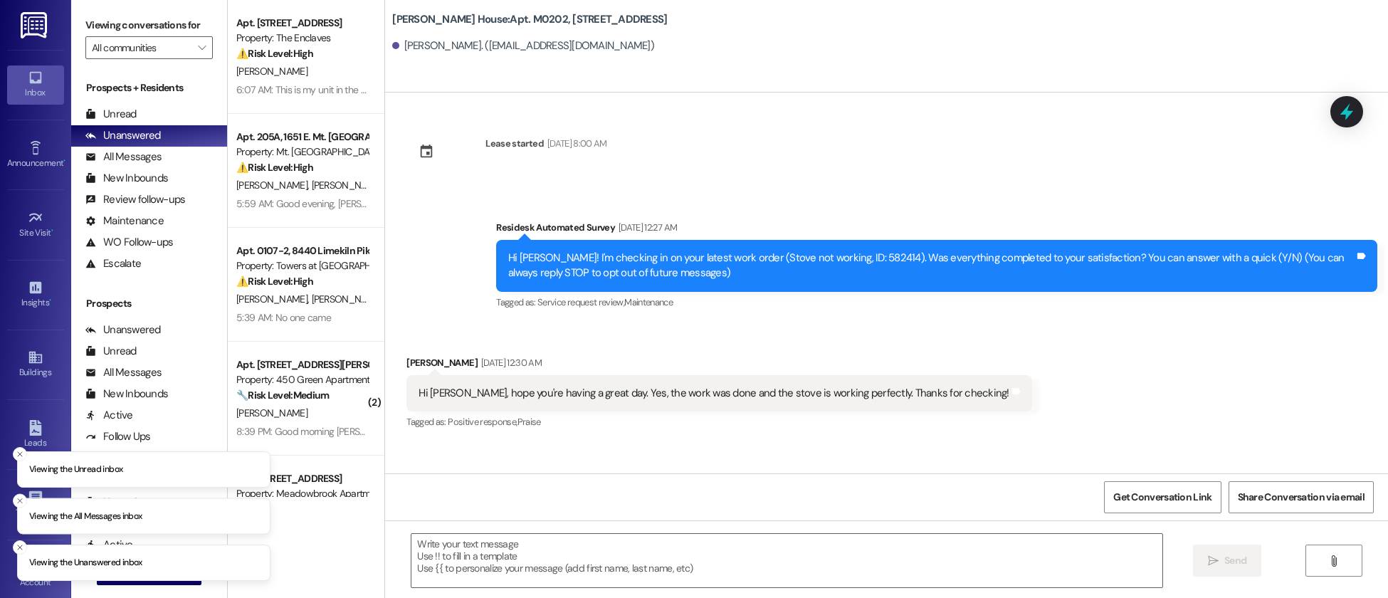
type textarea "Fetching suggested responses. Please feel free to read through the conversation…"
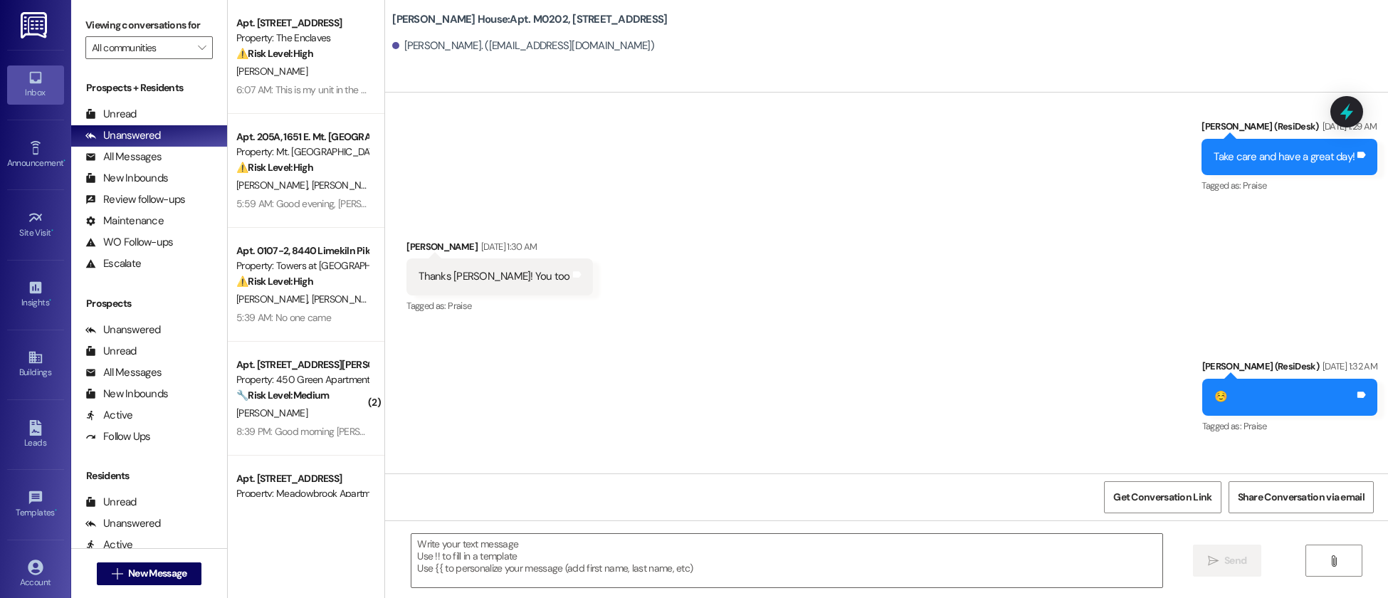
scroll to position [2146, 0]
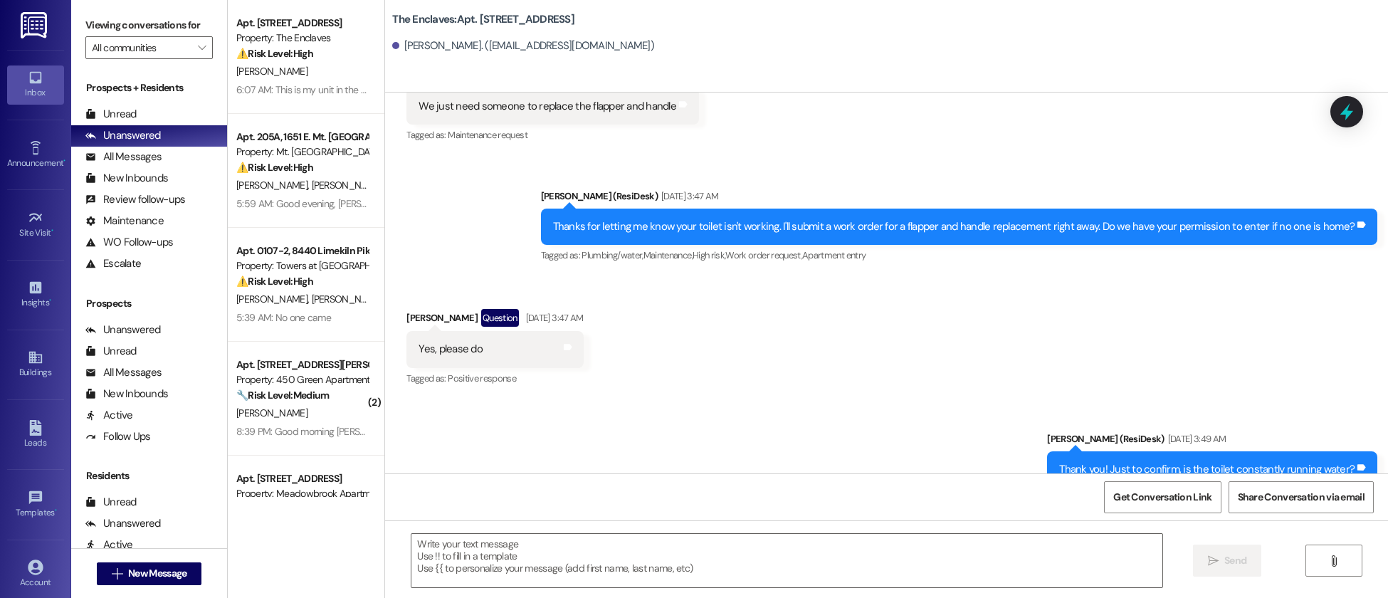
type textarea "Fetching suggested responses. Please feel free to read through the conversation…"
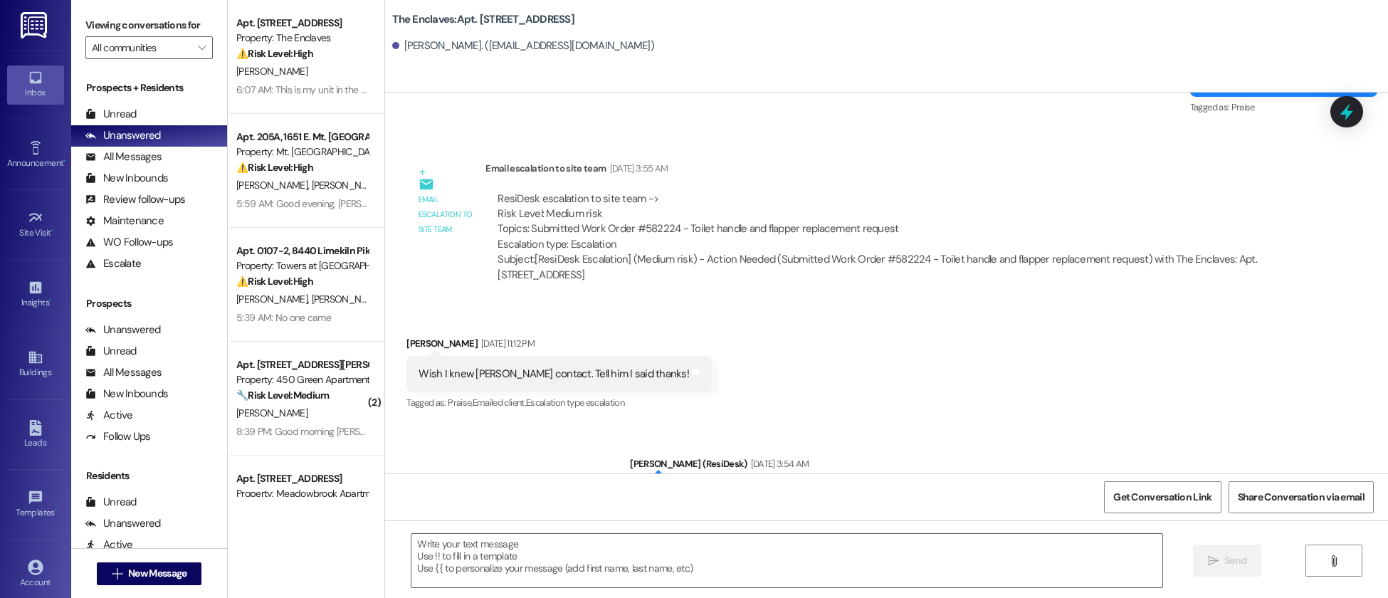
scroll to position [2141, 0]
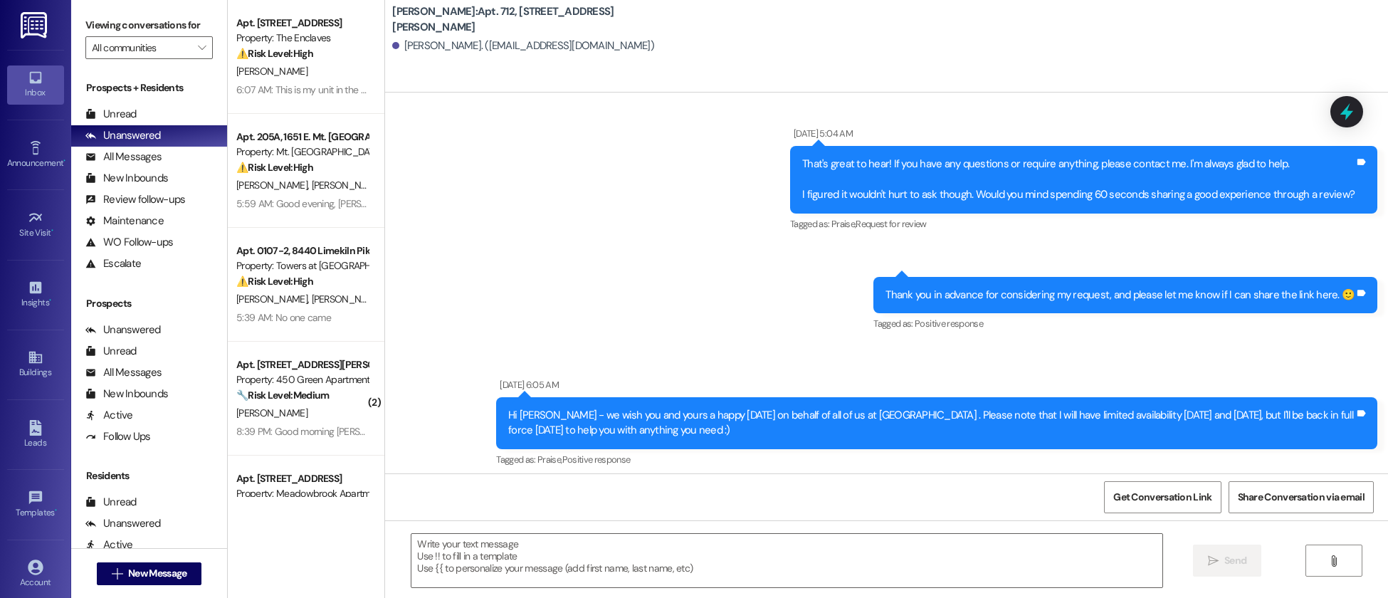
type textarea "Fetching suggested responses. Please feel free to read through the conversation…"
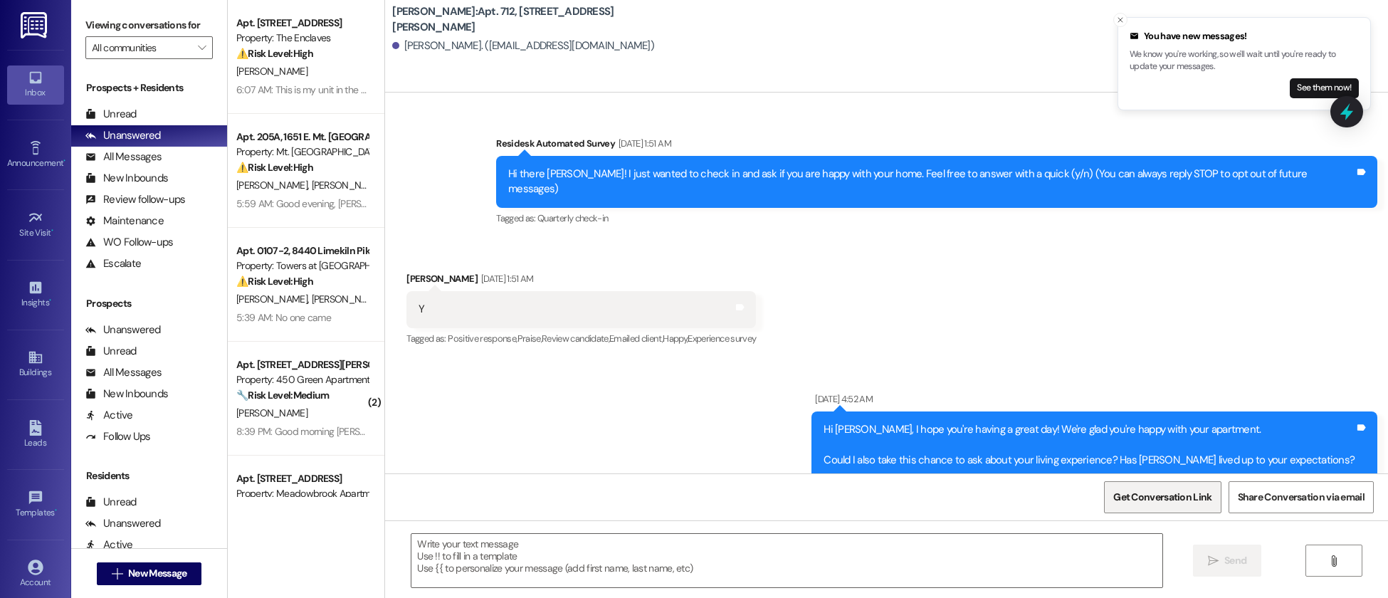
click at [1139, 496] on span "Get Conversation Link" at bounding box center [1163, 497] width 98 height 15
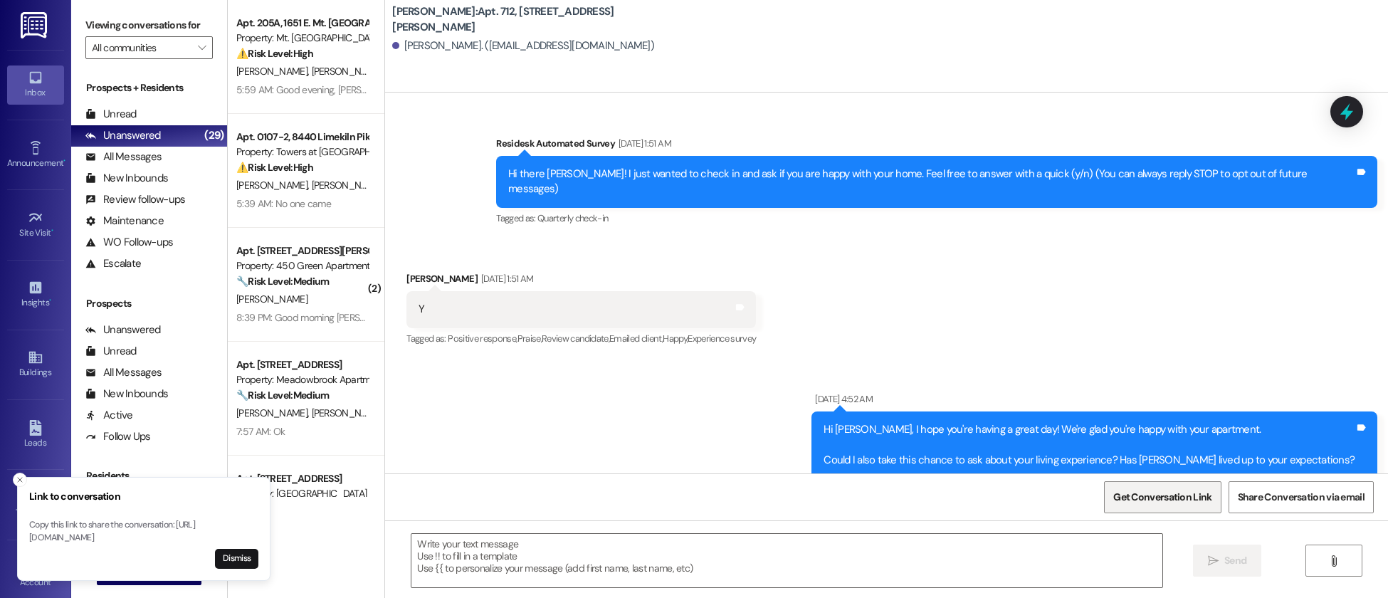
click at [1174, 495] on span "Get Conversation Link" at bounding box center [1163, 497] width 98 height 15
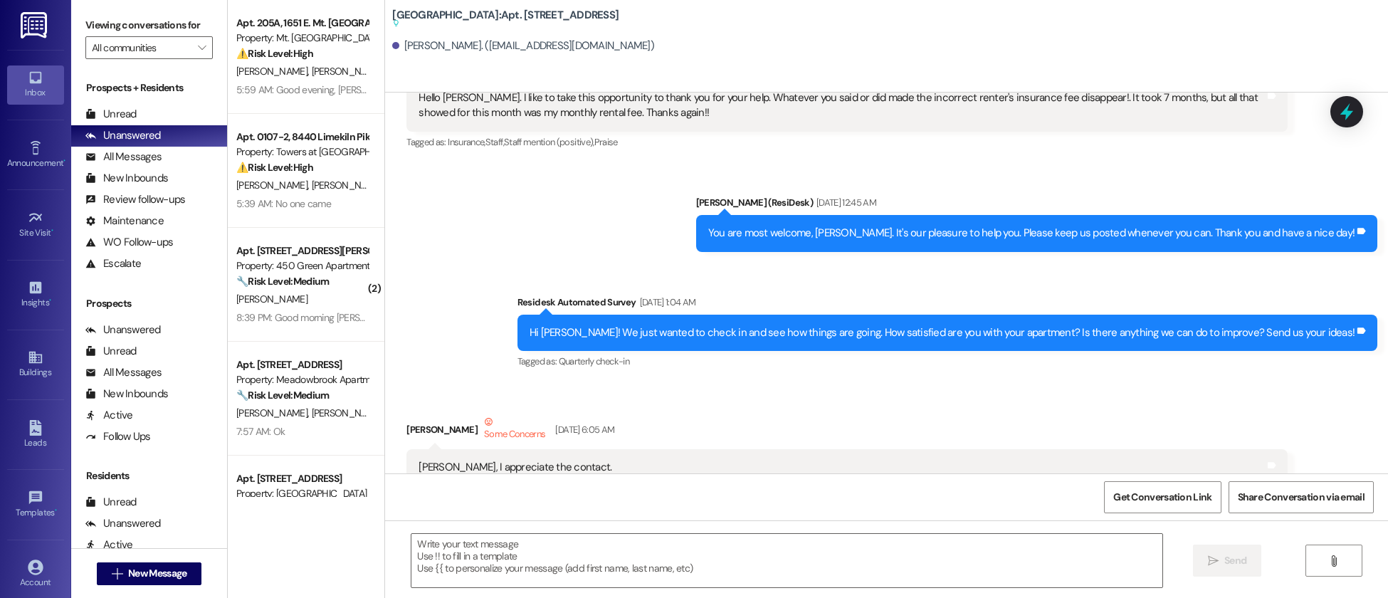
type textarea "Fetching suggested responses. Please feel free to read through the conversation…"
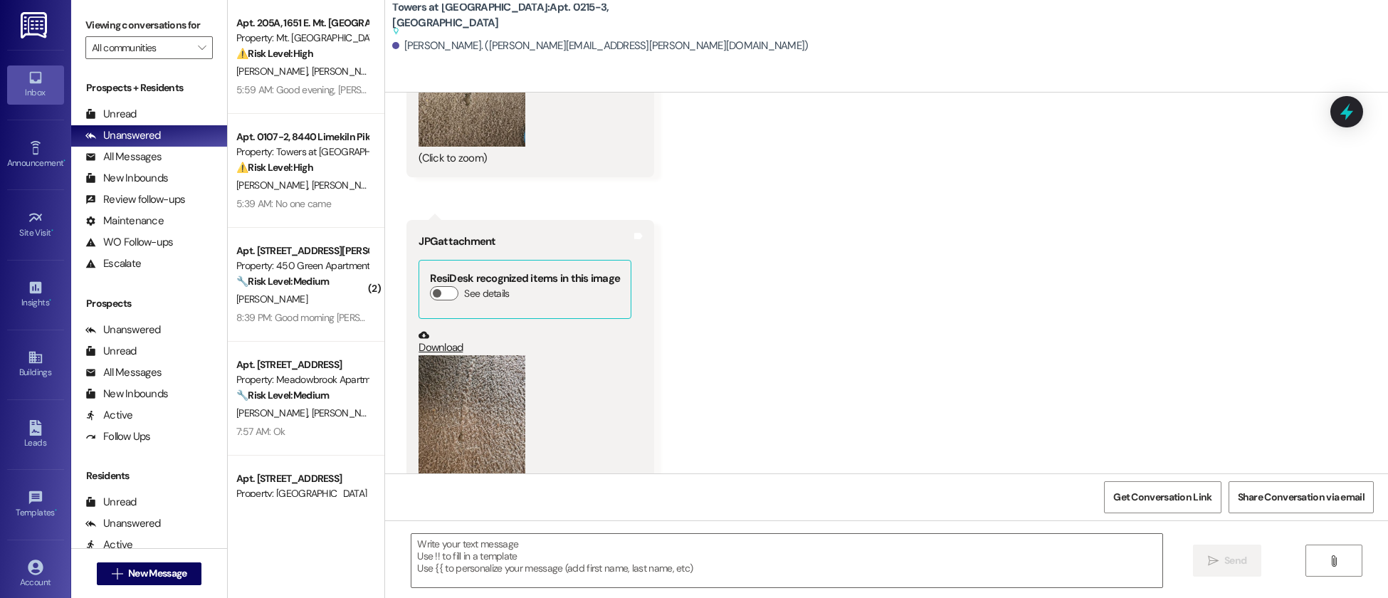
type textarea "Fetching suggested responses. Please feel free to read through the conversation…"
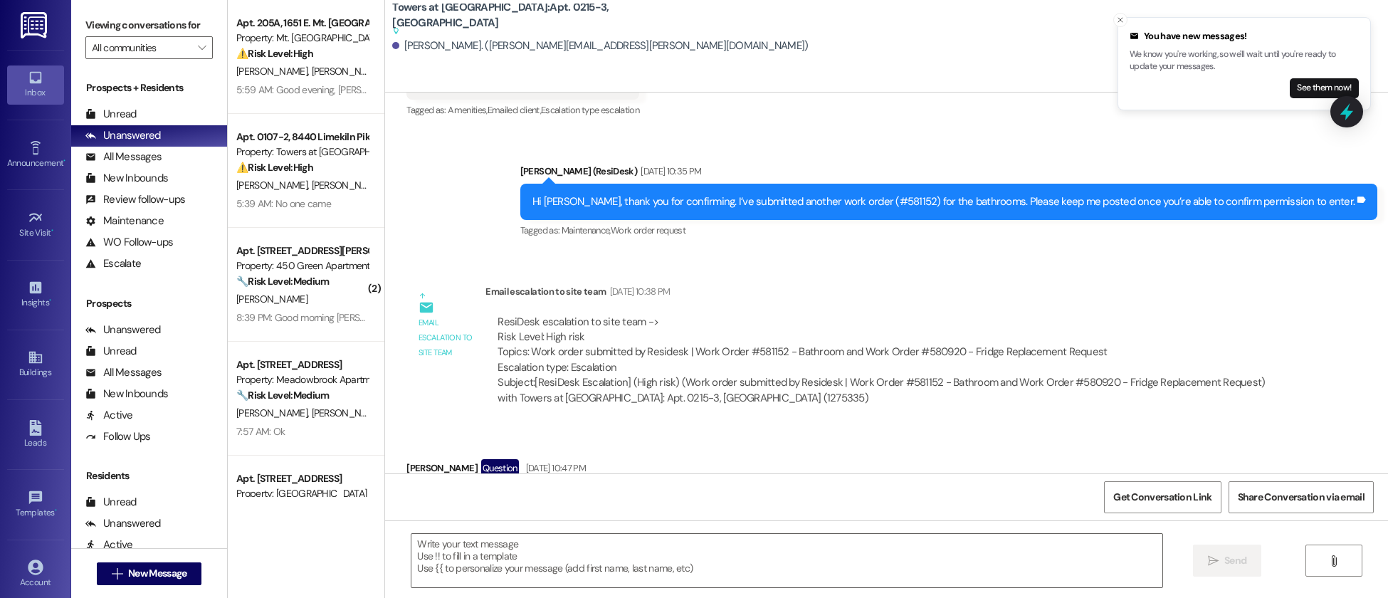
scroll to position [10294, 0]
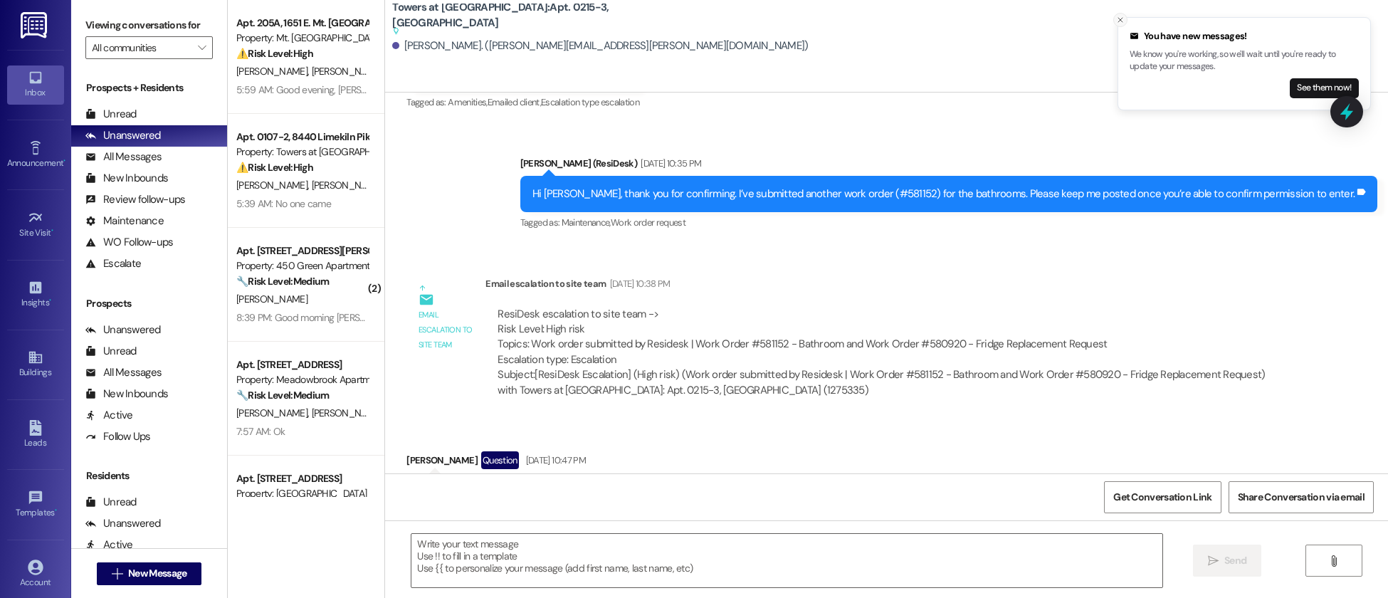
click at [1121, 20] on icon "Close toast" at bounding box center [1120, 20] width 9 height 9
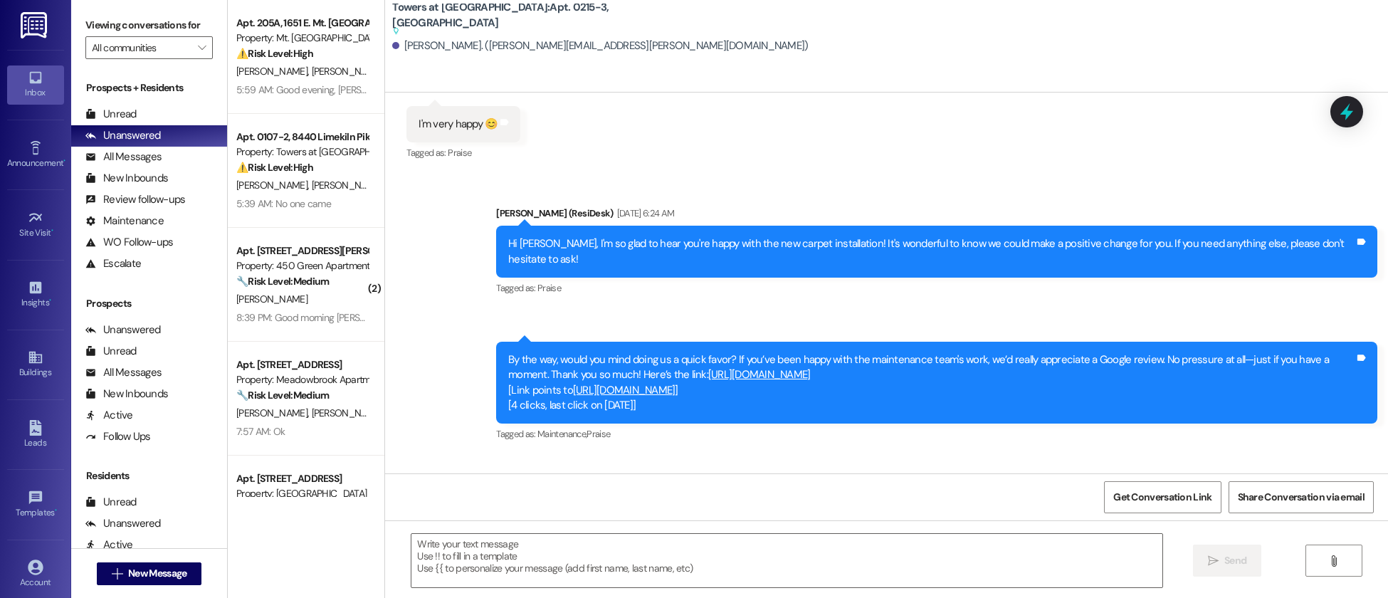
scroll to position [11830, 0]
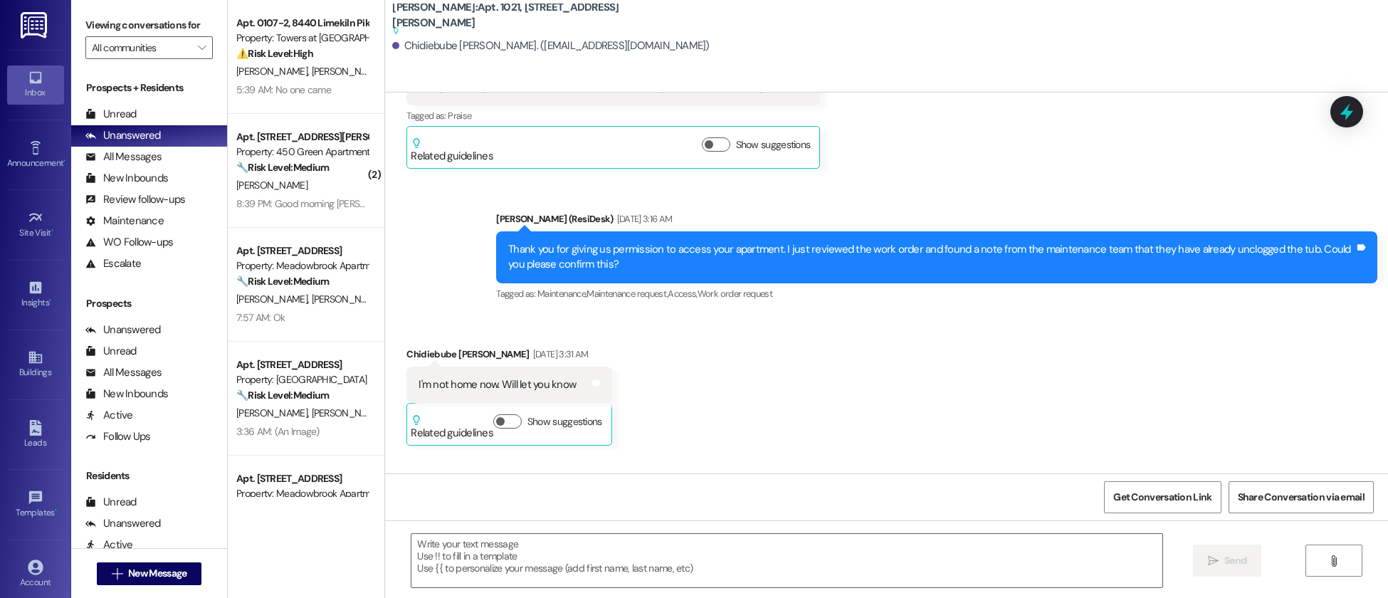
type textarea "Fetching suggested responses. Please feel free to read through the conversation…"
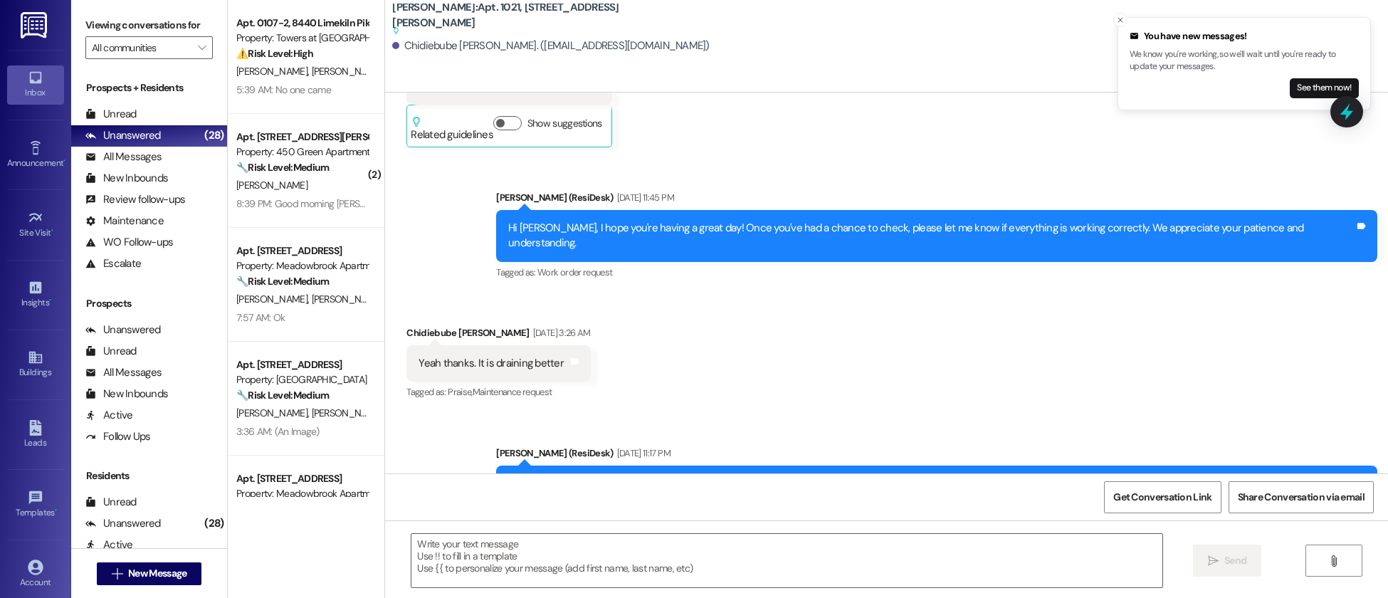
scroll to position [2180, 0]
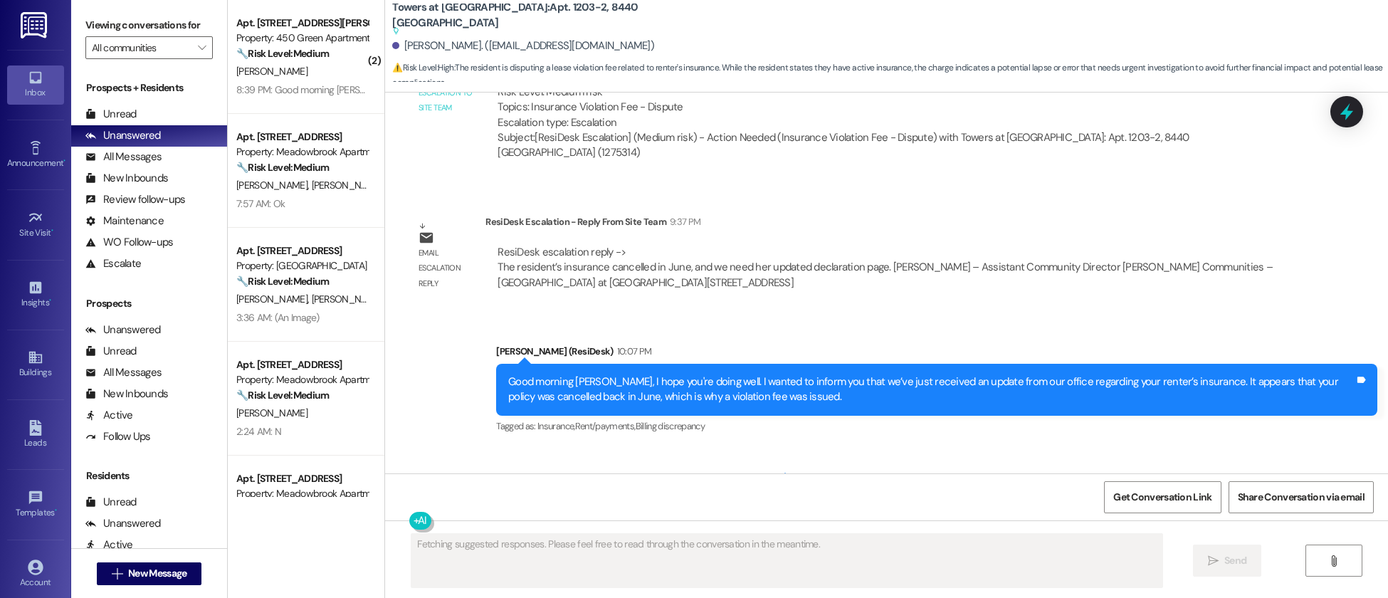
scroll to position [11511, 0]
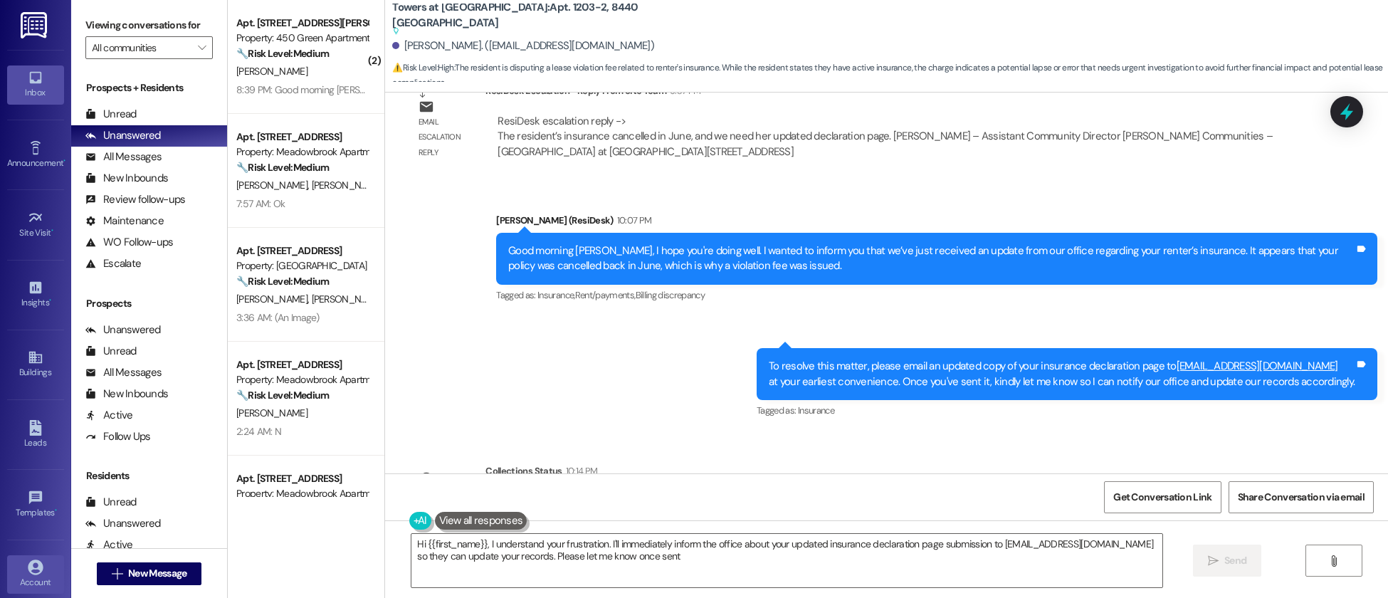
type textarea "Hi {{first_name}}, I understand your frustration. I'll immediately inform the o…"
